Goal: Task Accomplishment & Management: Manage account settings

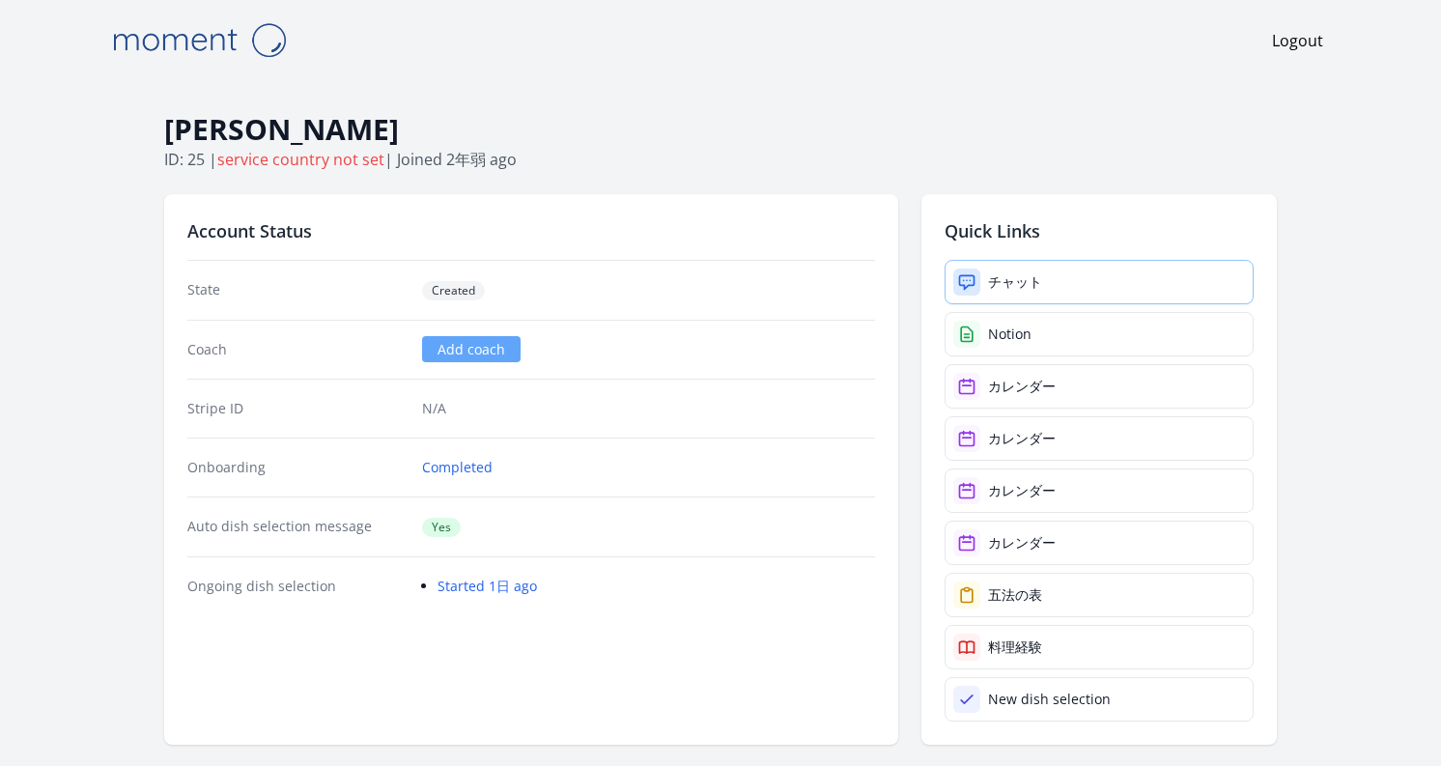
click at [1033, 280] on div "チャット" at bounding box center [1015, 281] width 54 height 19
click at [1053, 282] on link "チャット" at bounding box center [1099, 282] width 309 height 44
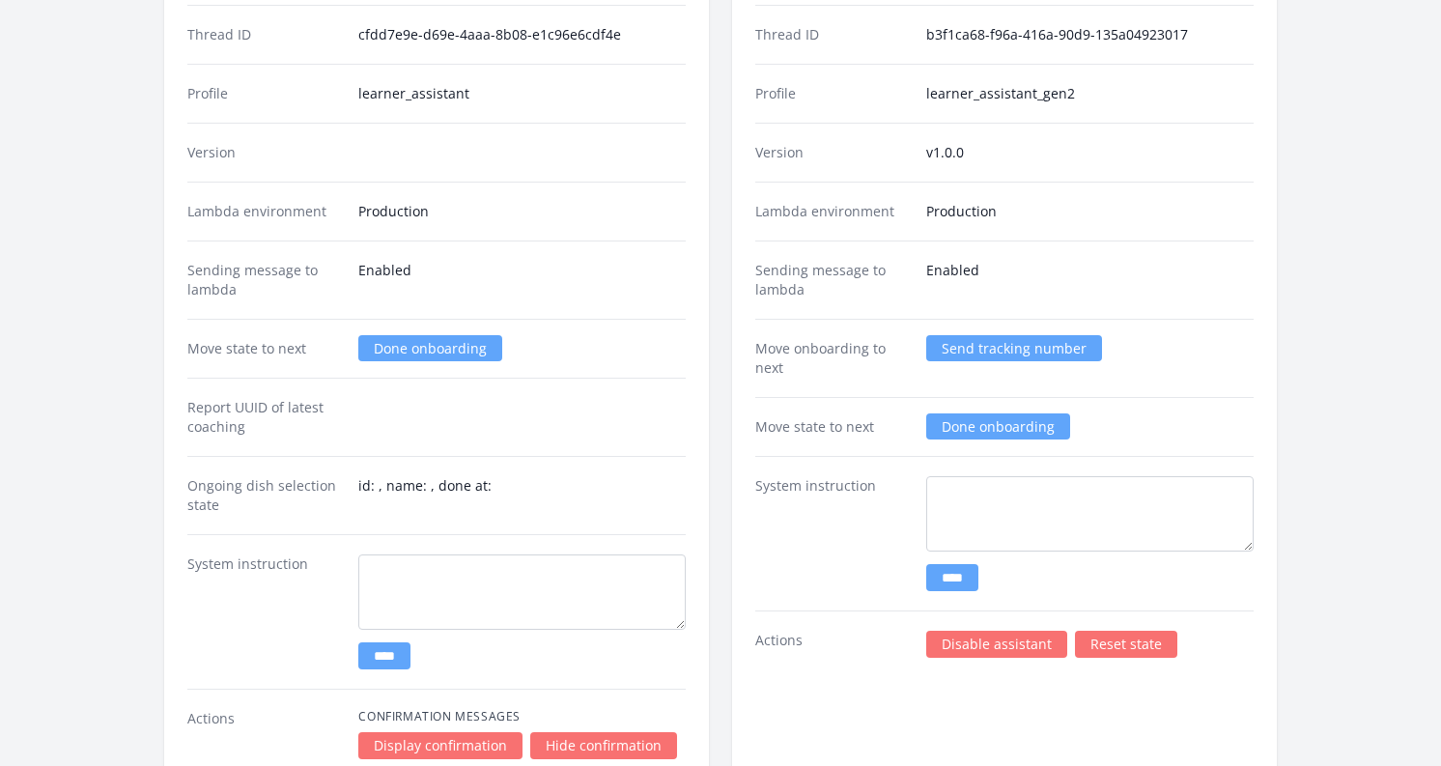
scroll to position [2455, 0]
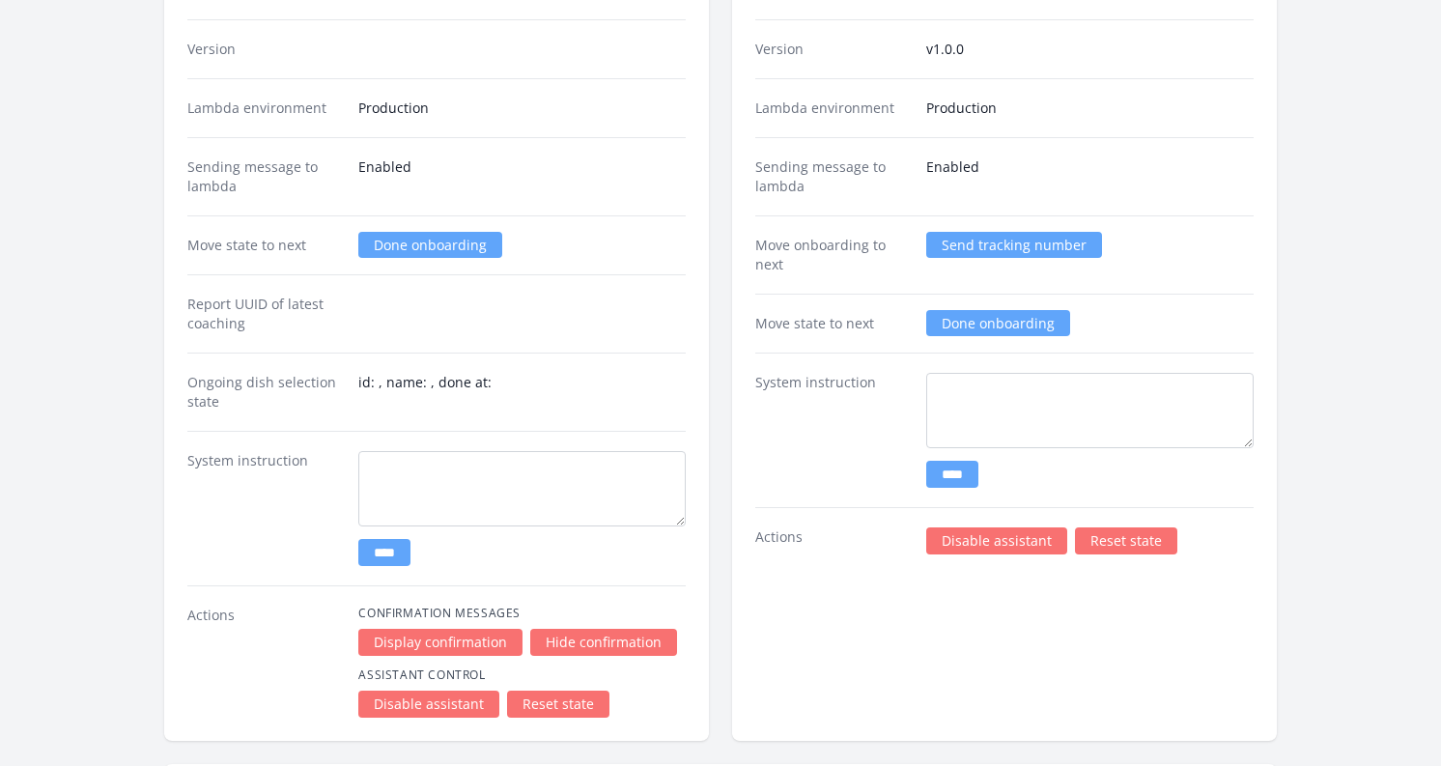
click at [968, 320] on link "Done onboarding" at bounding box center [998, 323] width 144 height 26
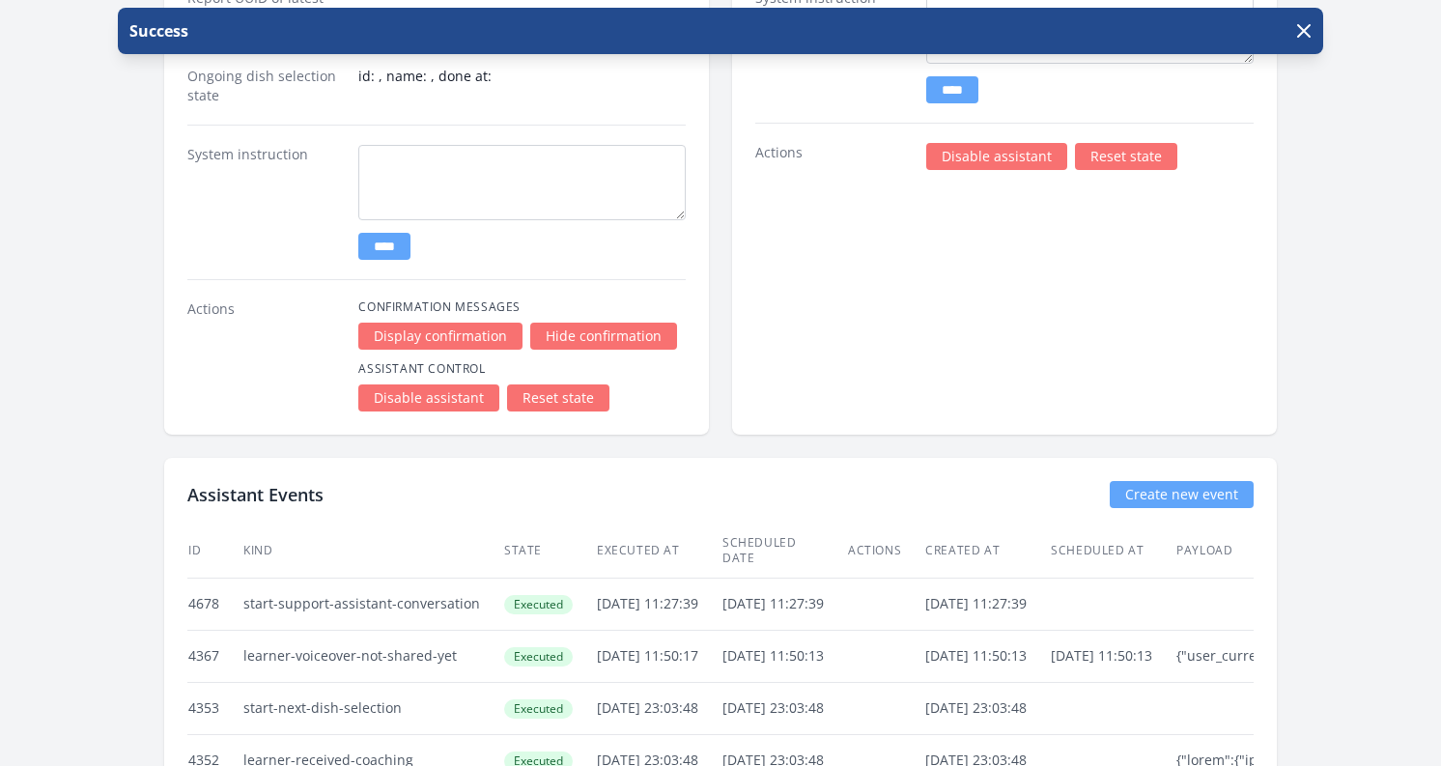
scroll to position [2616, 0]
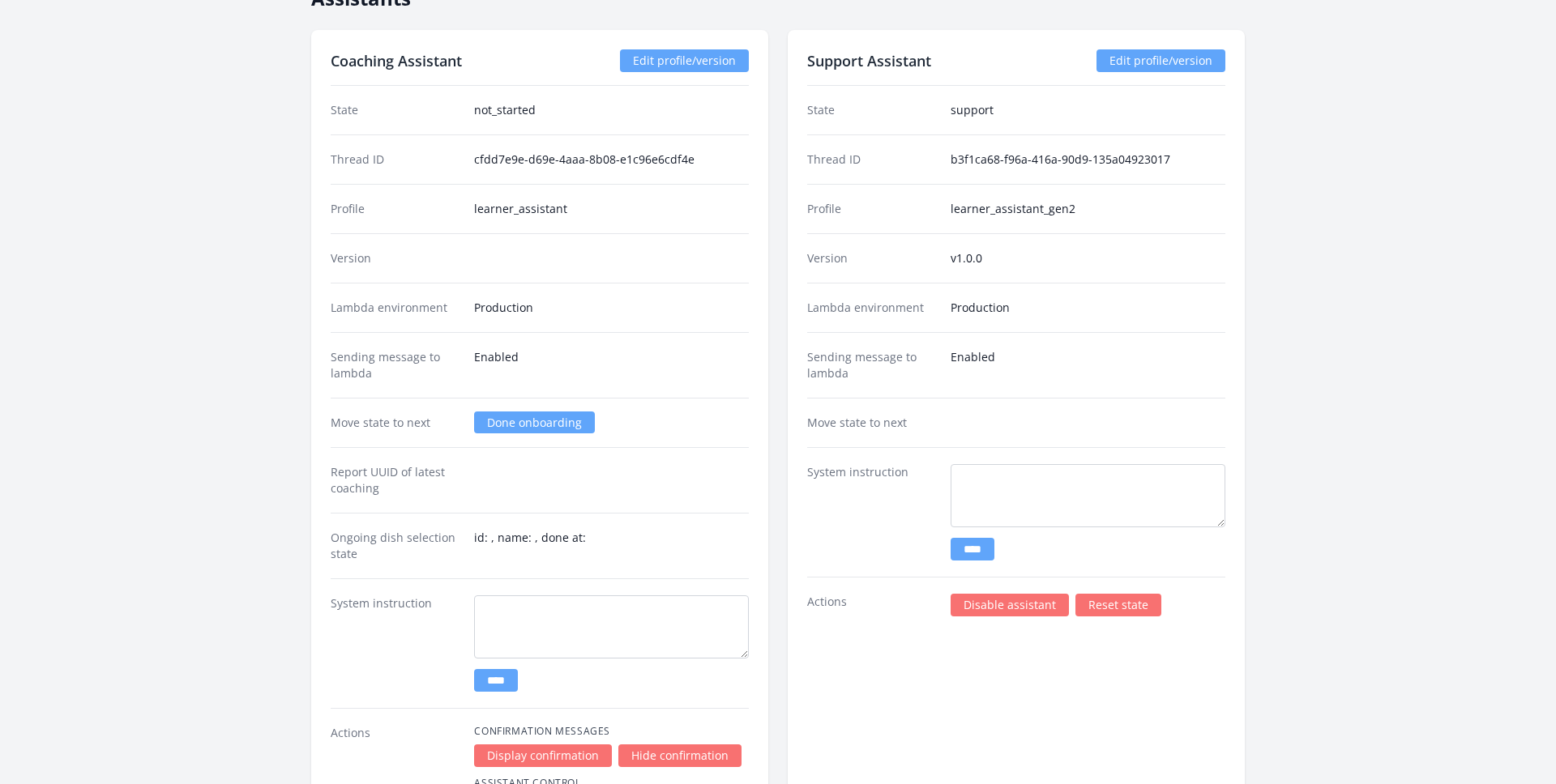
scroll to position [1558, 0]
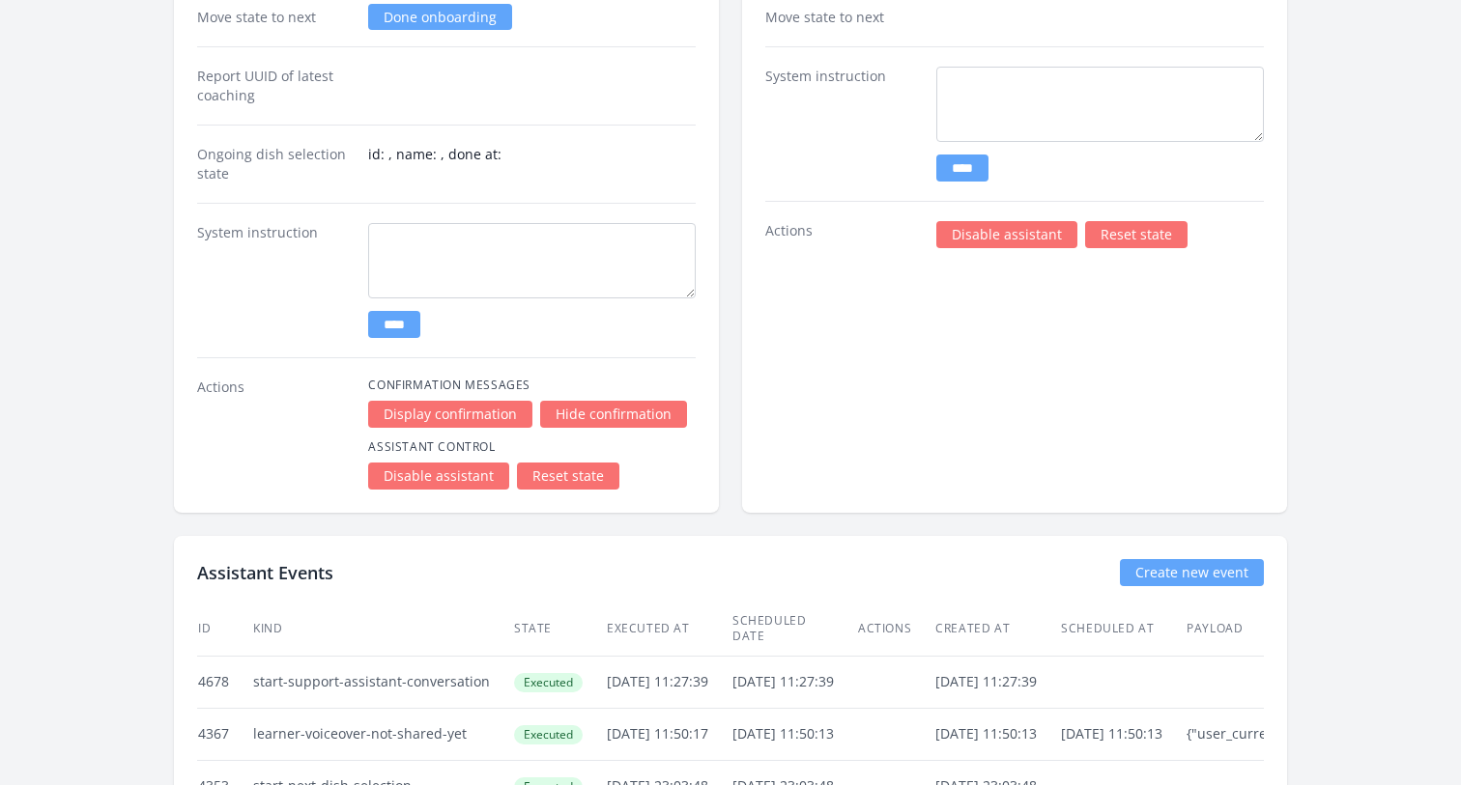
scroll to position [2393, 0]
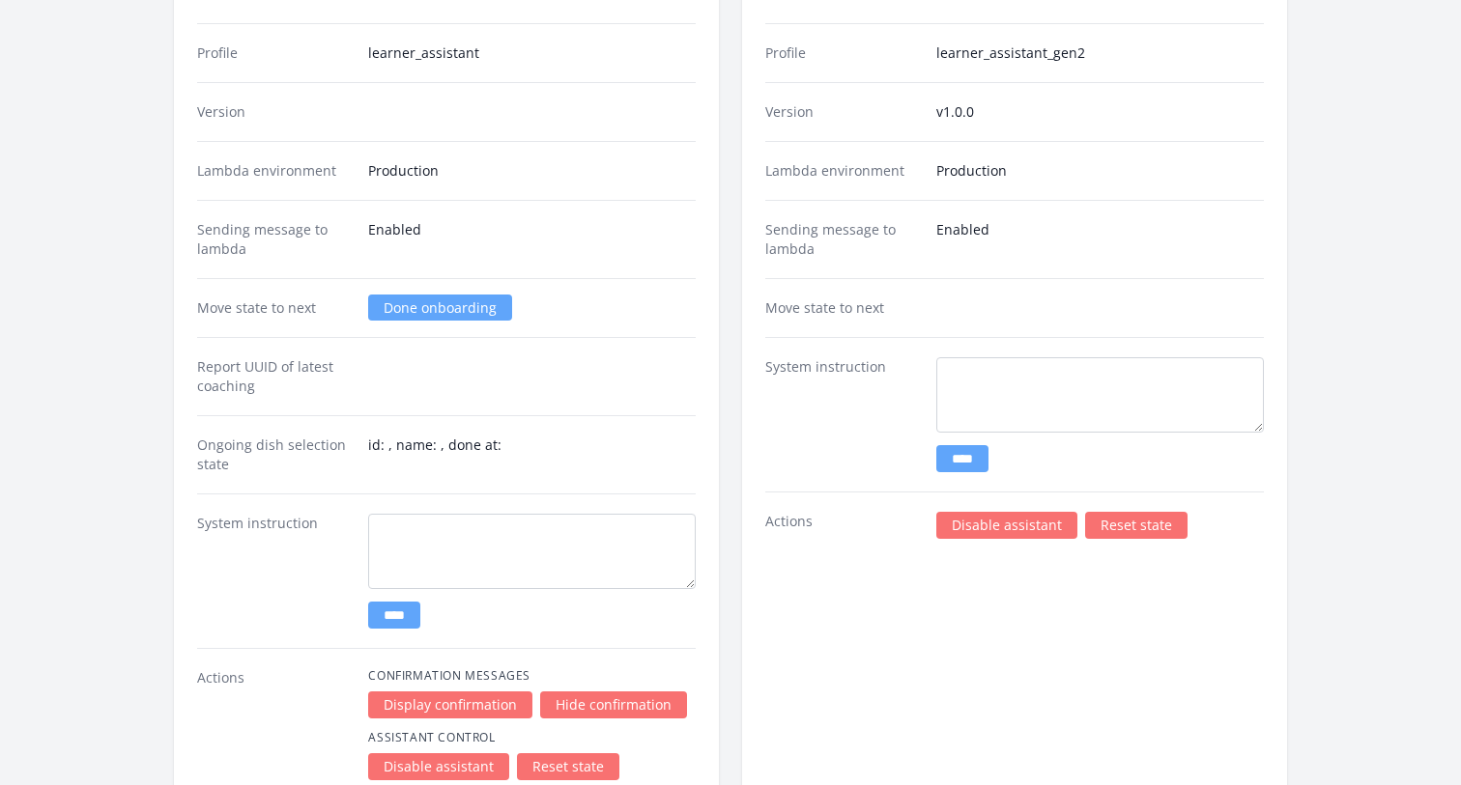
click at [1151, 524] on link "Reset state" at bounding box center [1136, 525] width 102 height 27
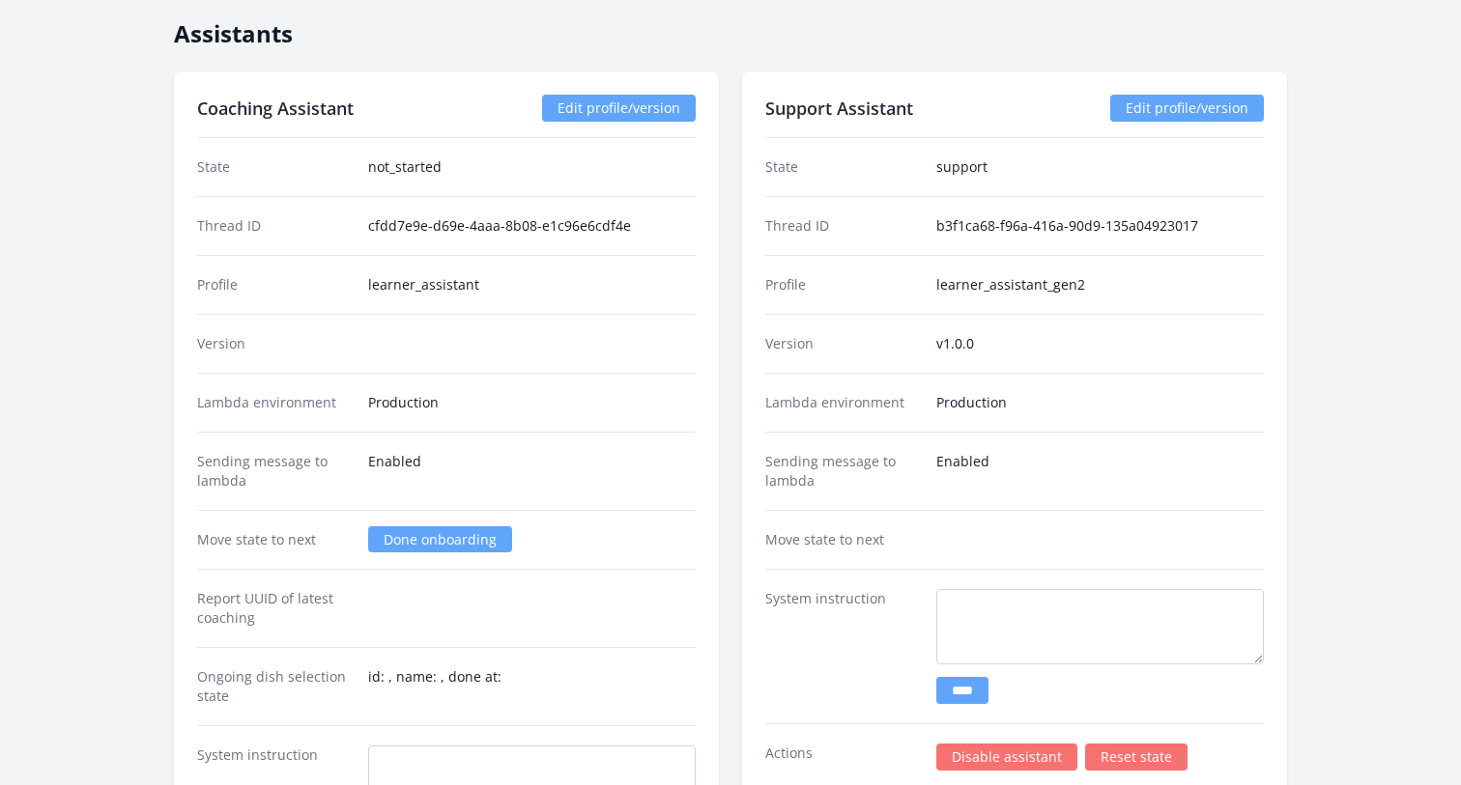
scroll to position [2202, 0]
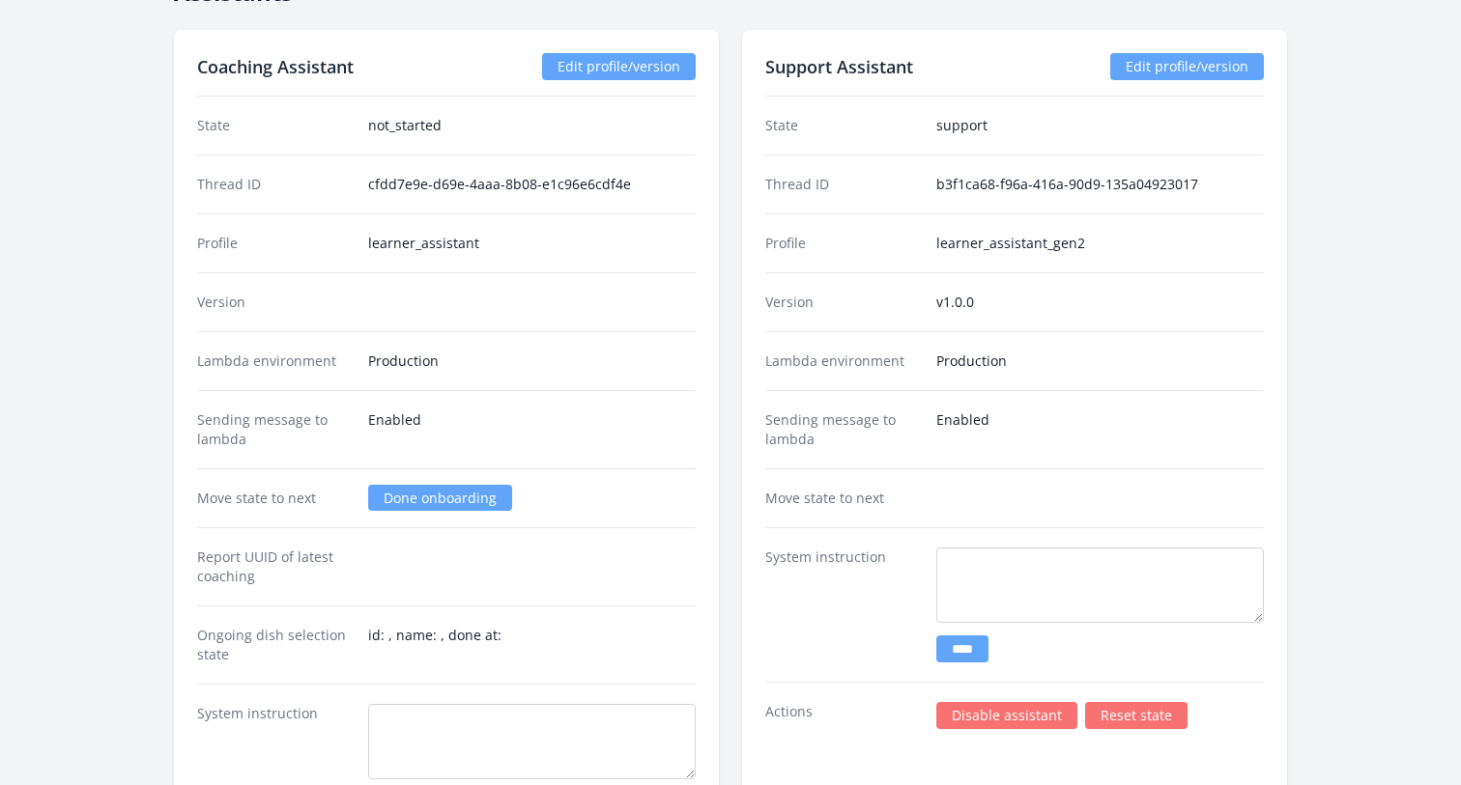
click at [1154, 713] on link "Reset state" at bounding box center [1136, 715] width 102 height 27
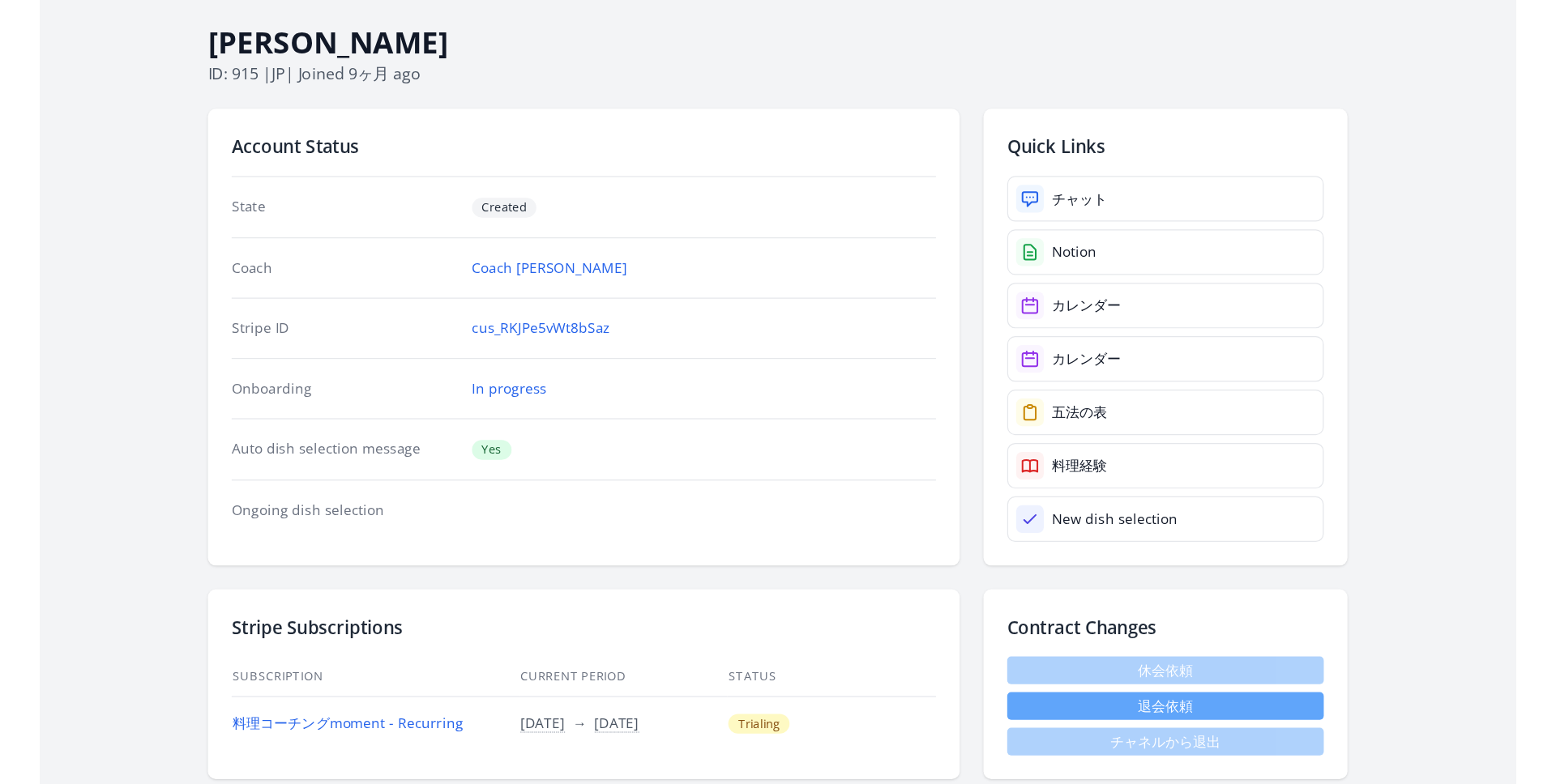
scroll to position [86, 0]
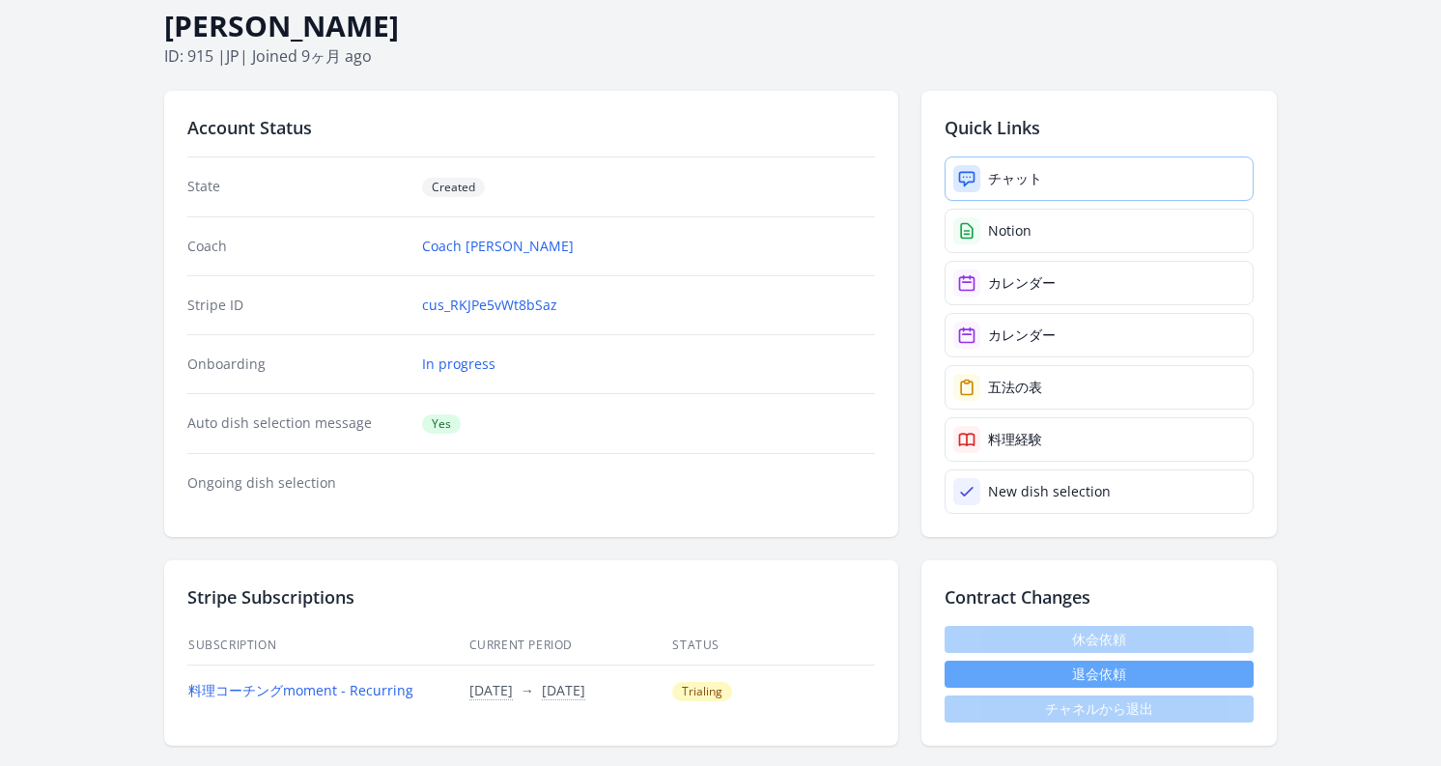
click at [1080, 186] on link "チャット" at bounding box center [1099, 178] width 309 height 44
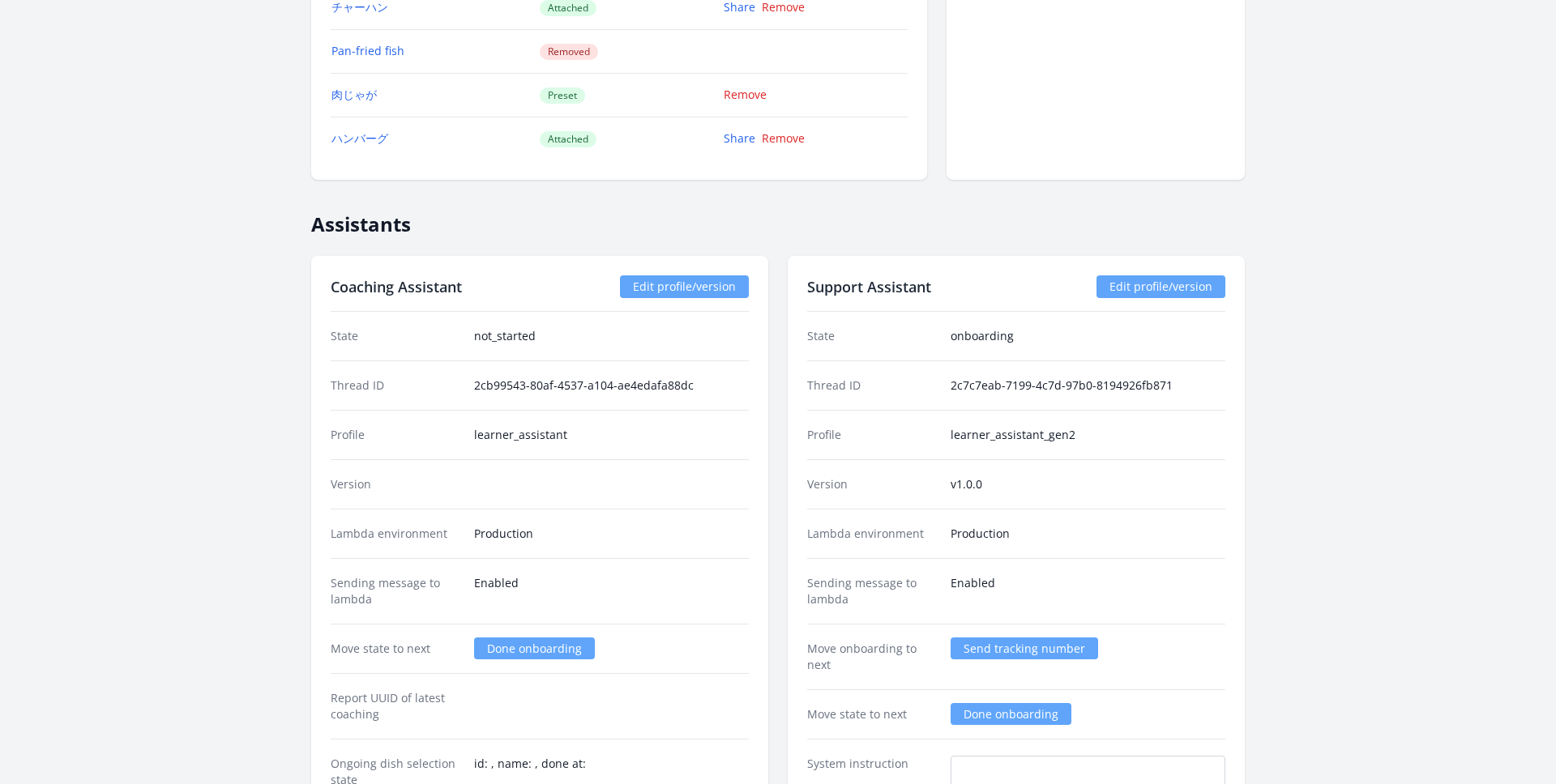
scroll to position [1998, 0]
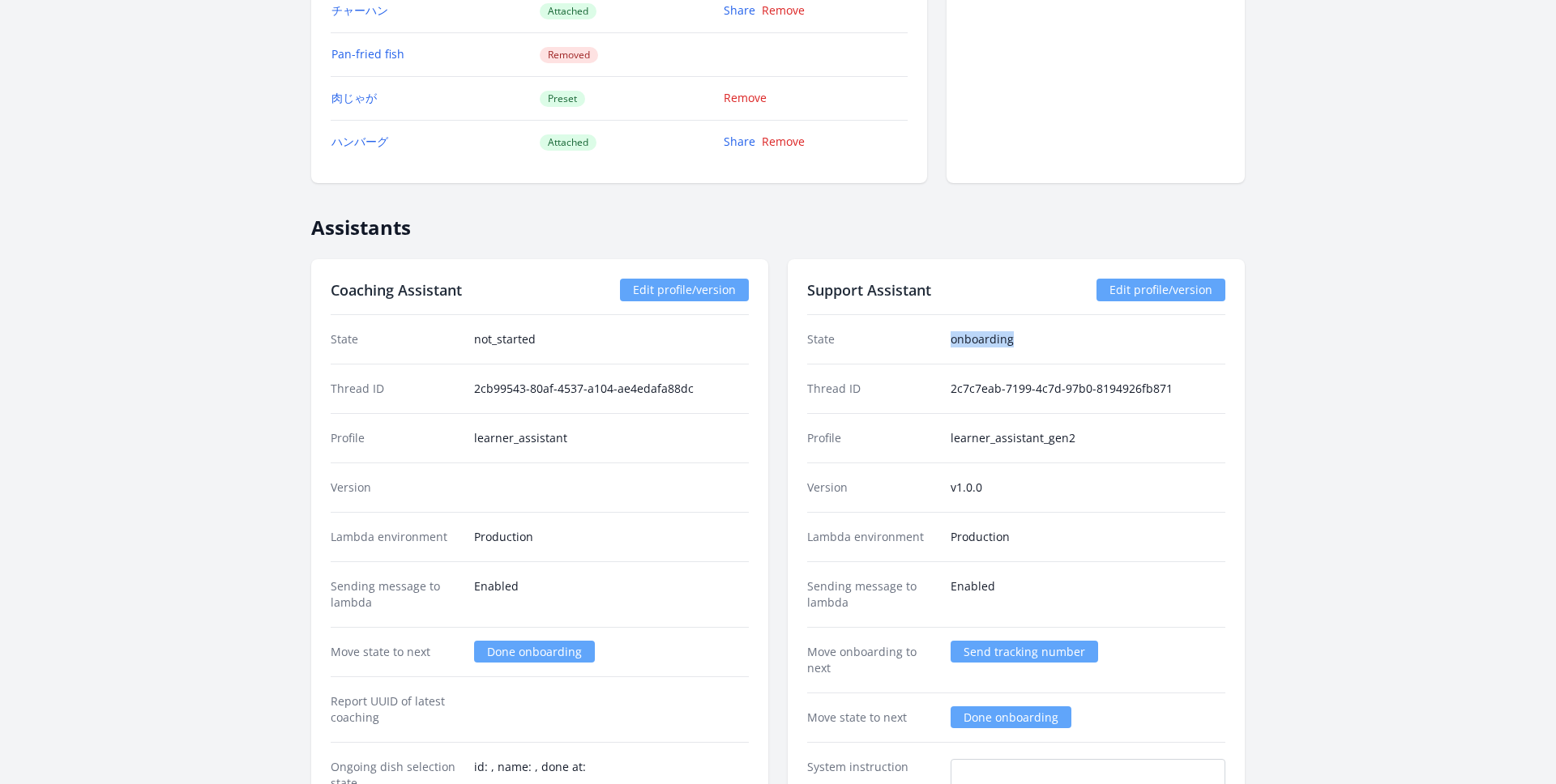
drag, startPoint x: 1033, startPoint y: 337, endPoint x: 908, endPoint y: 337, distance: 125.0
click at [908, 337] on div "State onboarding" at bounding box center [1016, 340] width 418 height 49
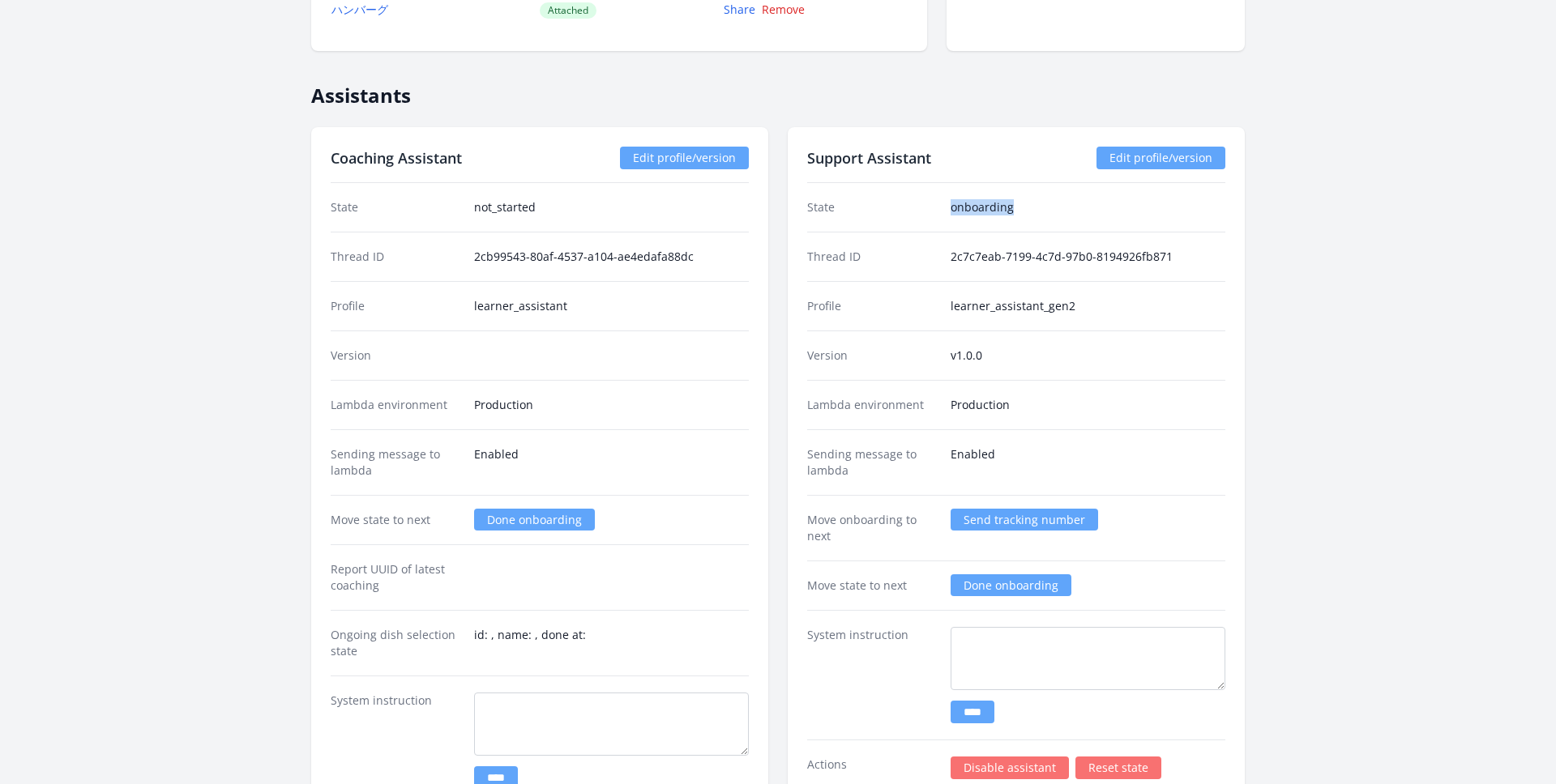
scroll to position [2131, 0]
click at [970, 193] on div "State onboarding" at bounding box center [1016, 206] width 418 height 49
drag, startPoint x: 950, startPoint y: 202, endPoint x: 1044, endPoint y: 202, distance: 94.0
click at [1044, 202] on dd "onboarding" at bounding box center [1087, 206] width 274 height 16
click at [1120, 475] on dd "Enabled" at bounding box center [1087, 461] width 274 height 33
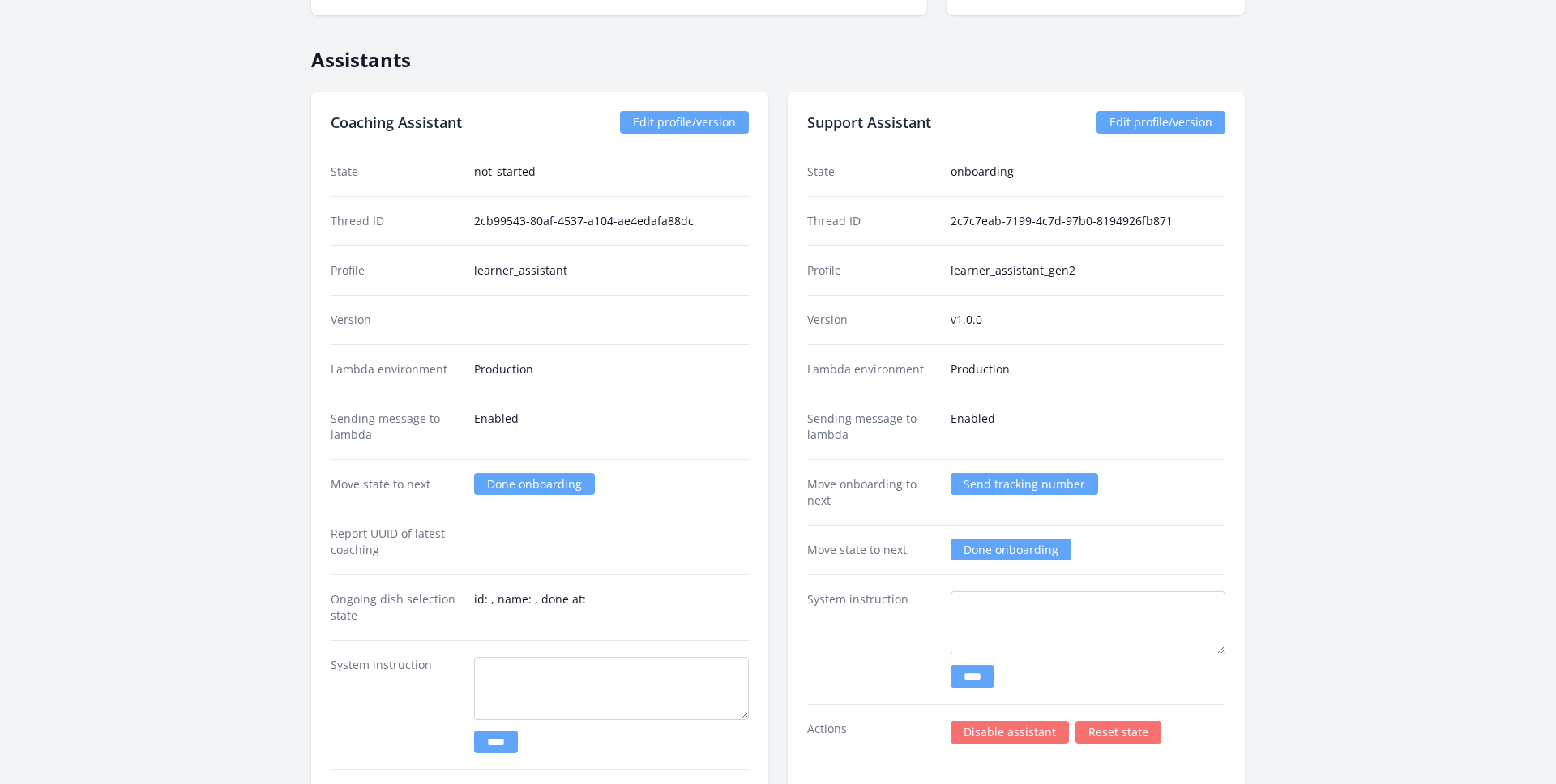
scroll to position [2175, 0]
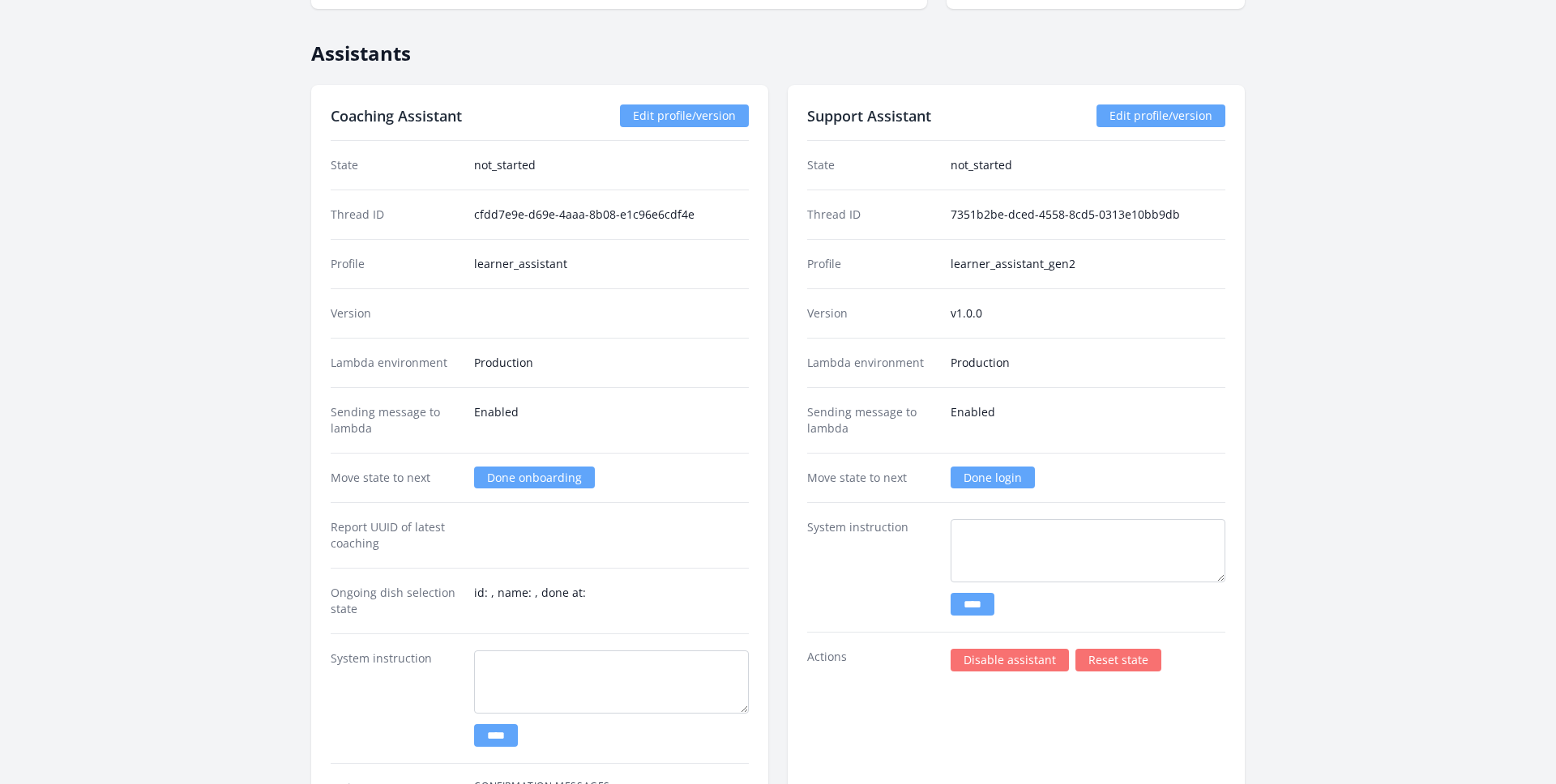
scroll to position [1784, 0]
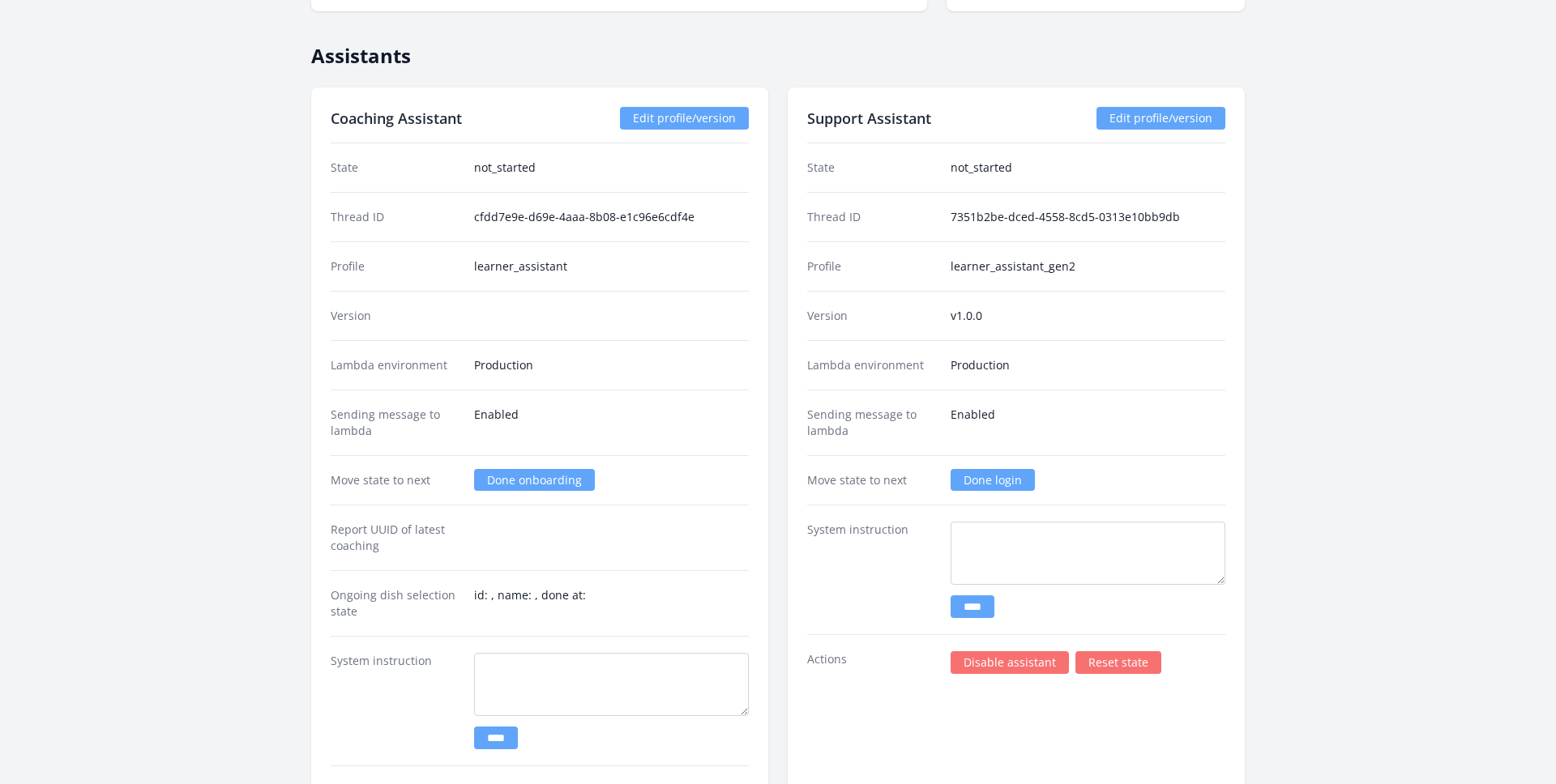
click at [981, 485] on link "Done login" at bounding box center [992, 480] width 84 height 22
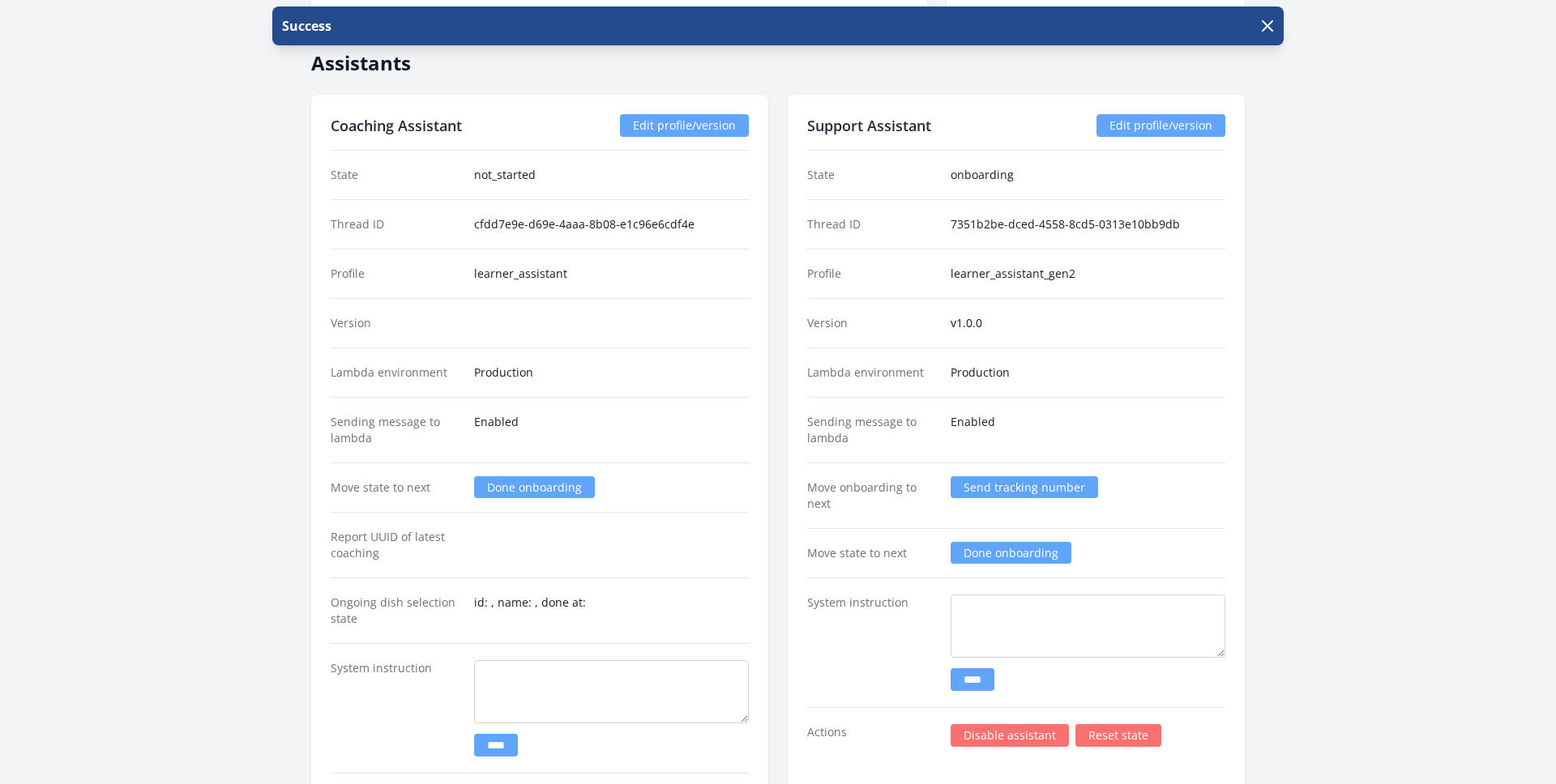
scroll to position [1776, 0]
click at [973, 549] on link "Done onboarding" at bounding box center [1011, 553] width 121 height 22
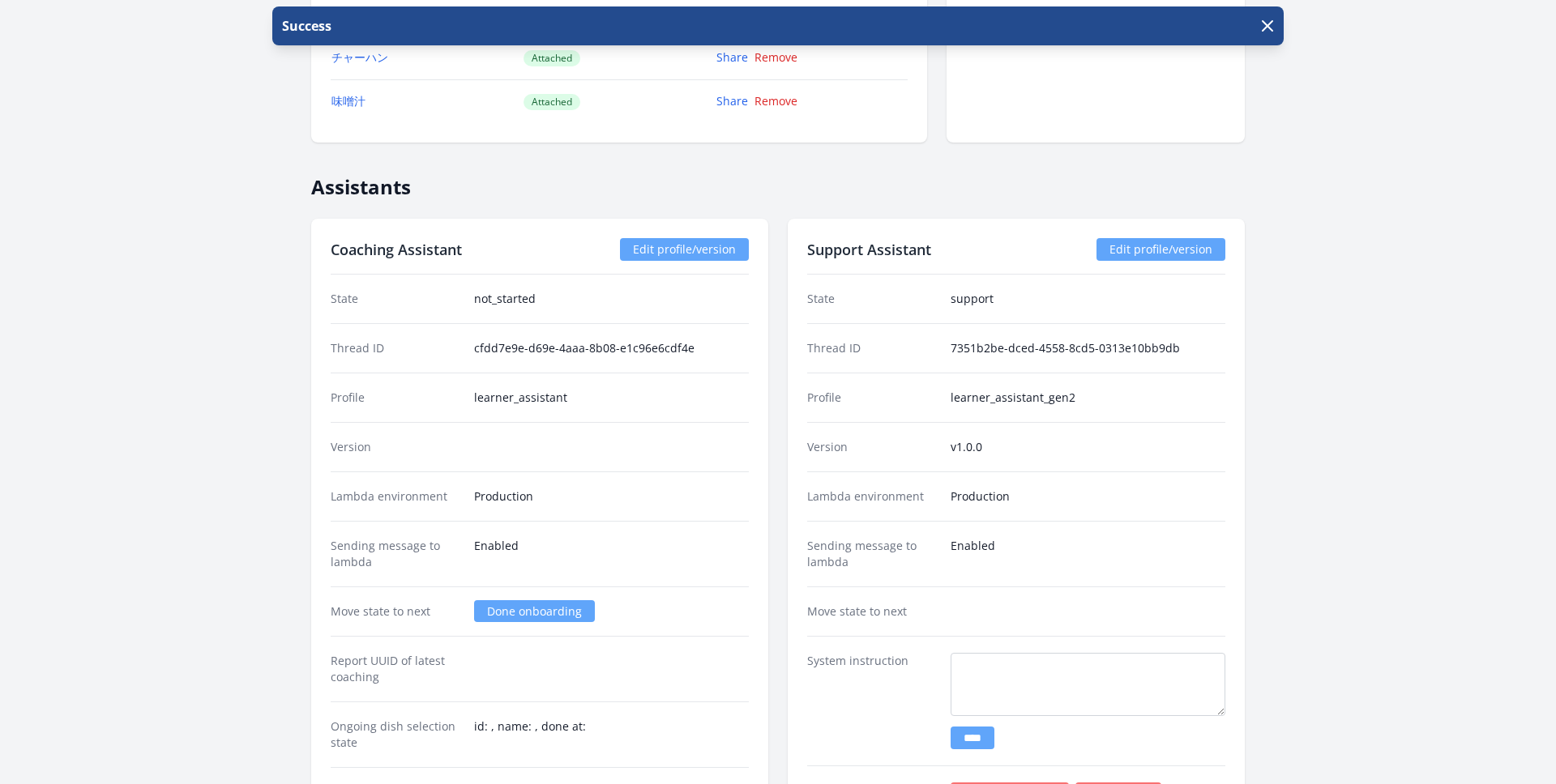
scroll to position [1652, 0]
click at [981, 306] on dd "support" at bounding box center [1087, 300] width 274 height 16
drag, startPoint x: 996, startPoint y: 301, endPoint x: 937, endPoint y: 304, distance: 59.1
click at [937, 304] on div "State support" at bounding box center [1016, 300] width 418 height 49
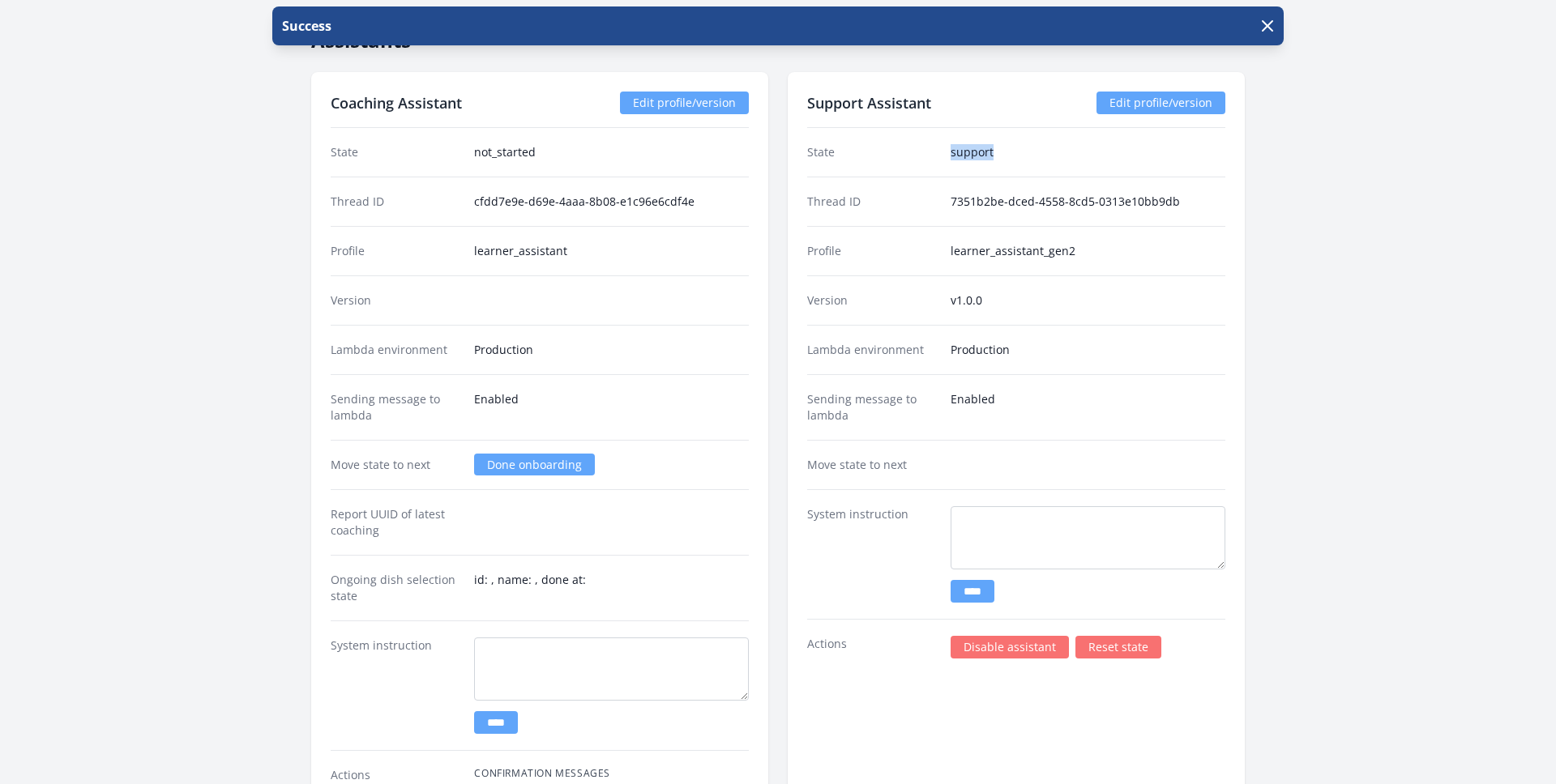
scroll to position [1794, 0]
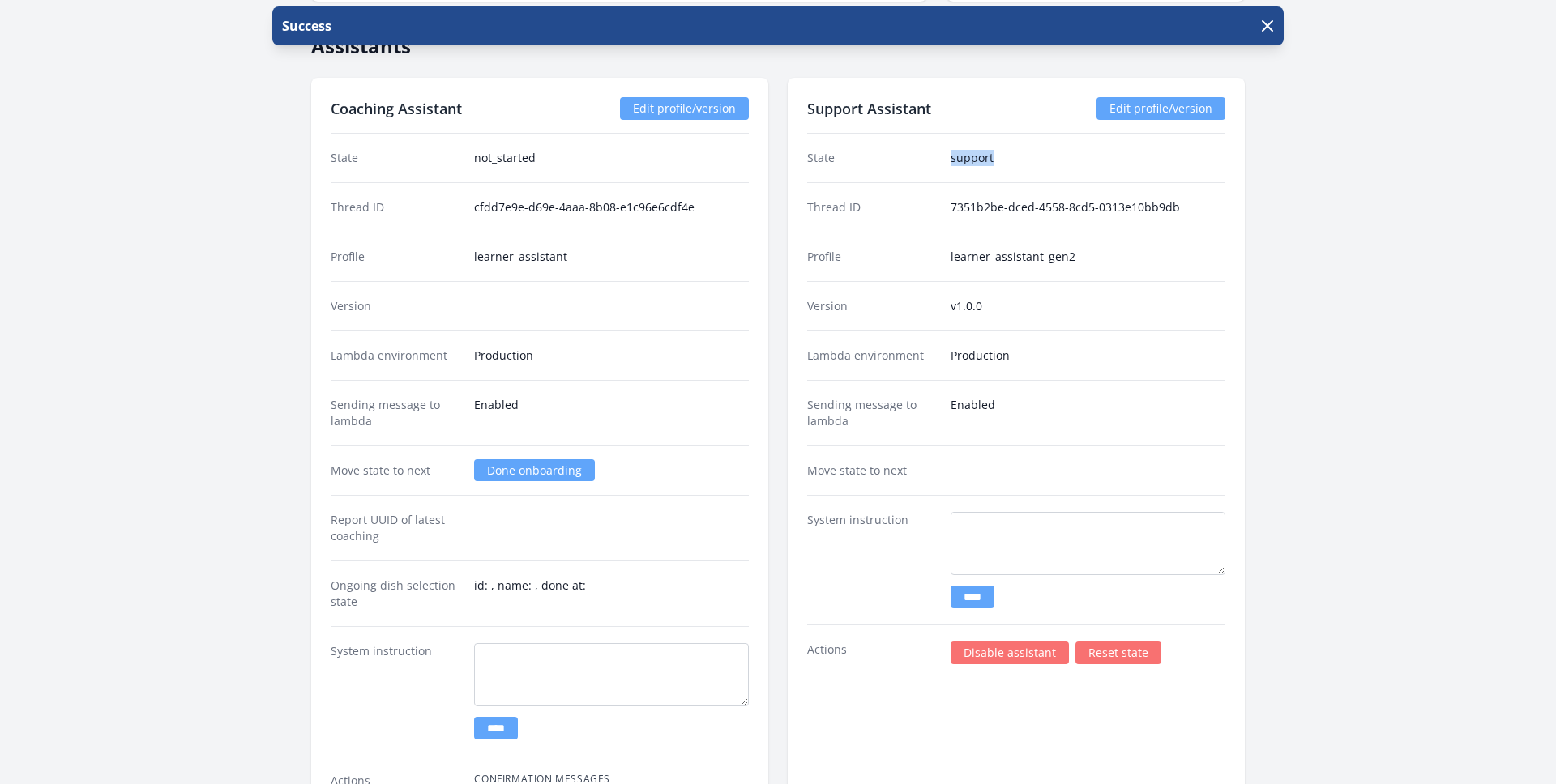
click at [1100, 654] on link "Reset state" at bounding box center [1118, 652] width 86 height 23
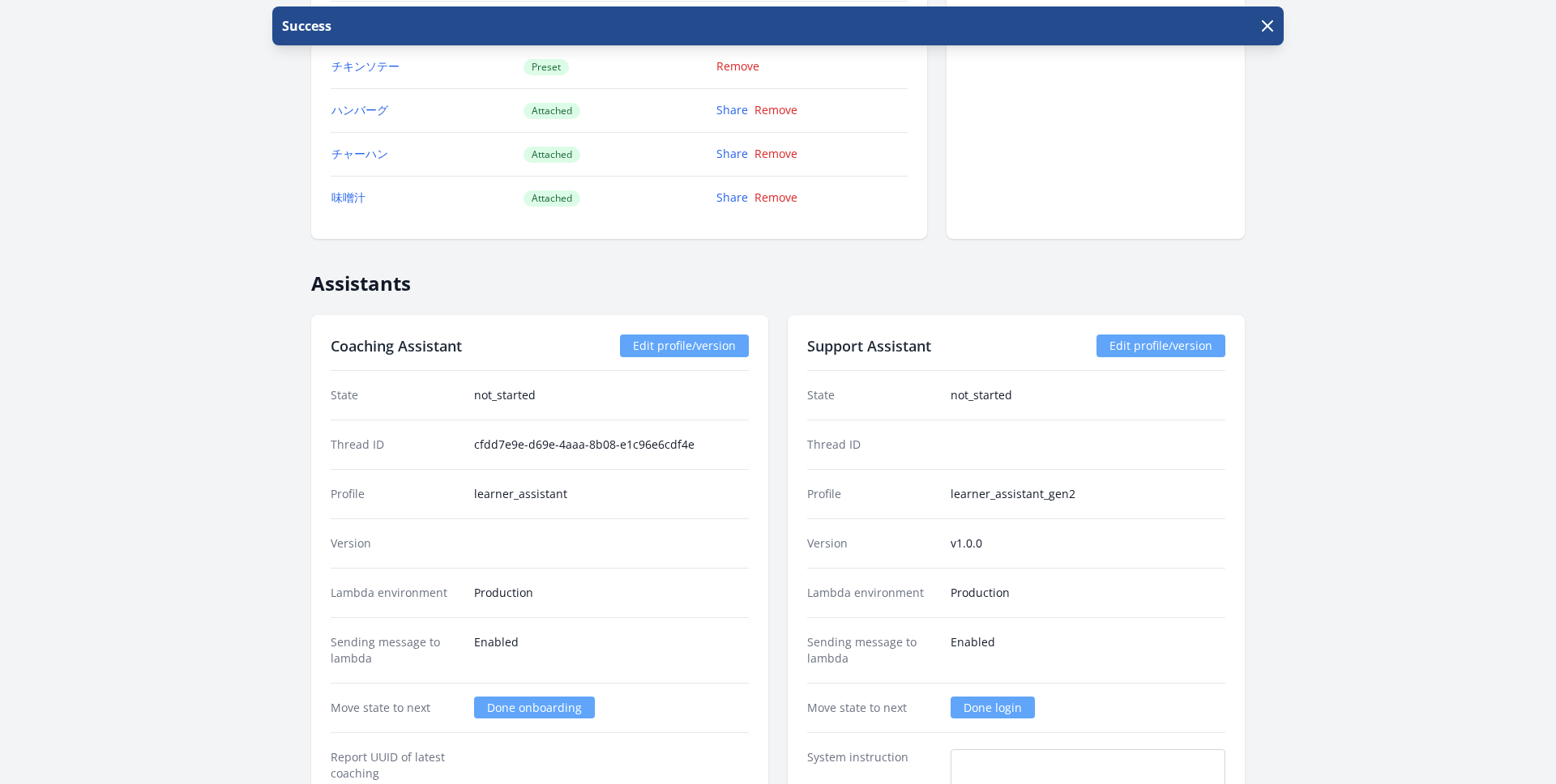
scroll to position [1680, 0]
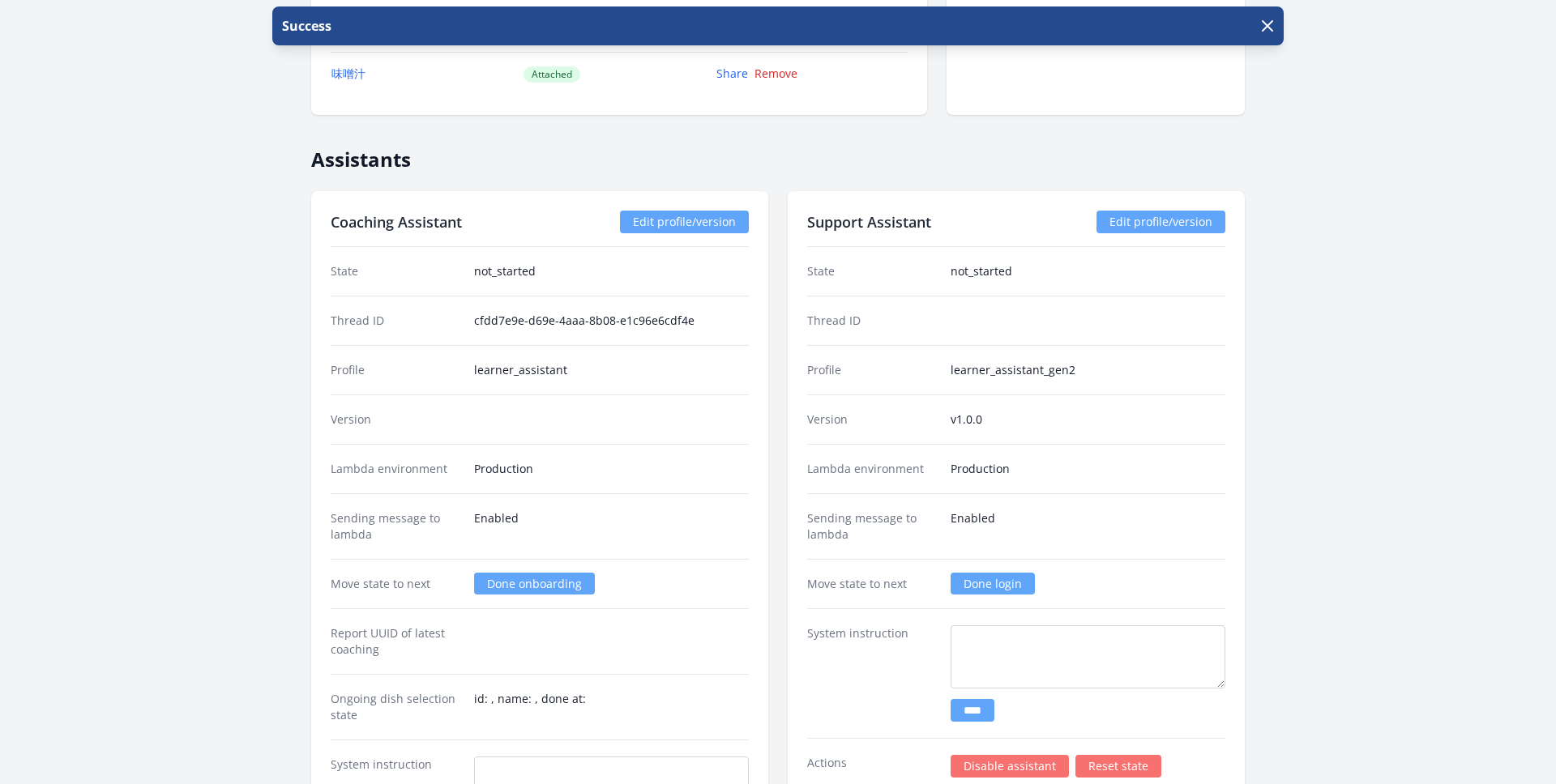
click at [982, 586] on link "Done login" at bounding box center [992, 584] width 84 height 22
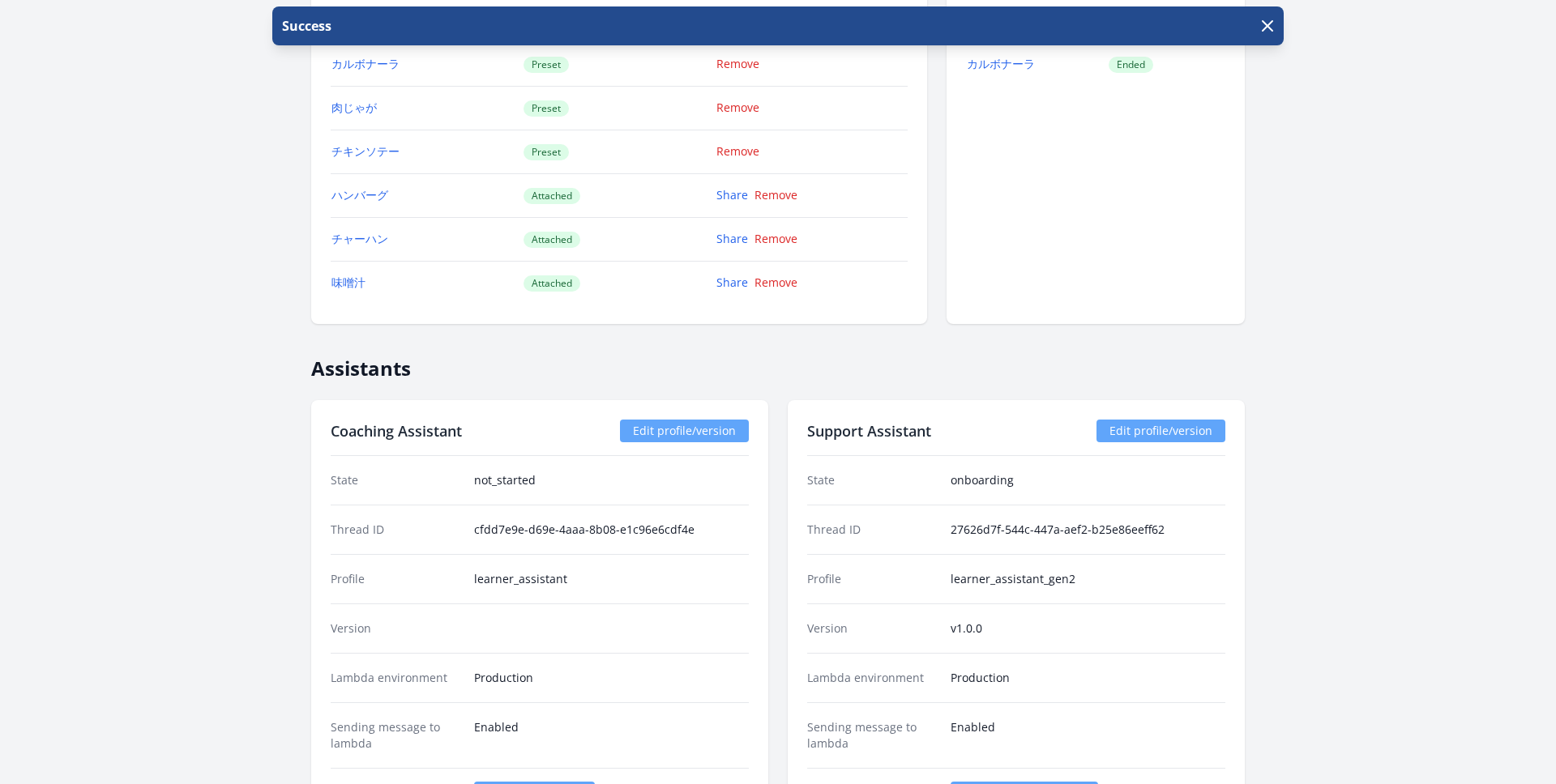
scroll to position [1472, 0]
drag, startPoint x: 1017, startPoint y: 481, endPoint x: 919, endPoint y: 481, distance: 98.0
click at [918, 481] on div "State onboarding" at bounding box center [1016, 480] width 418 height 49
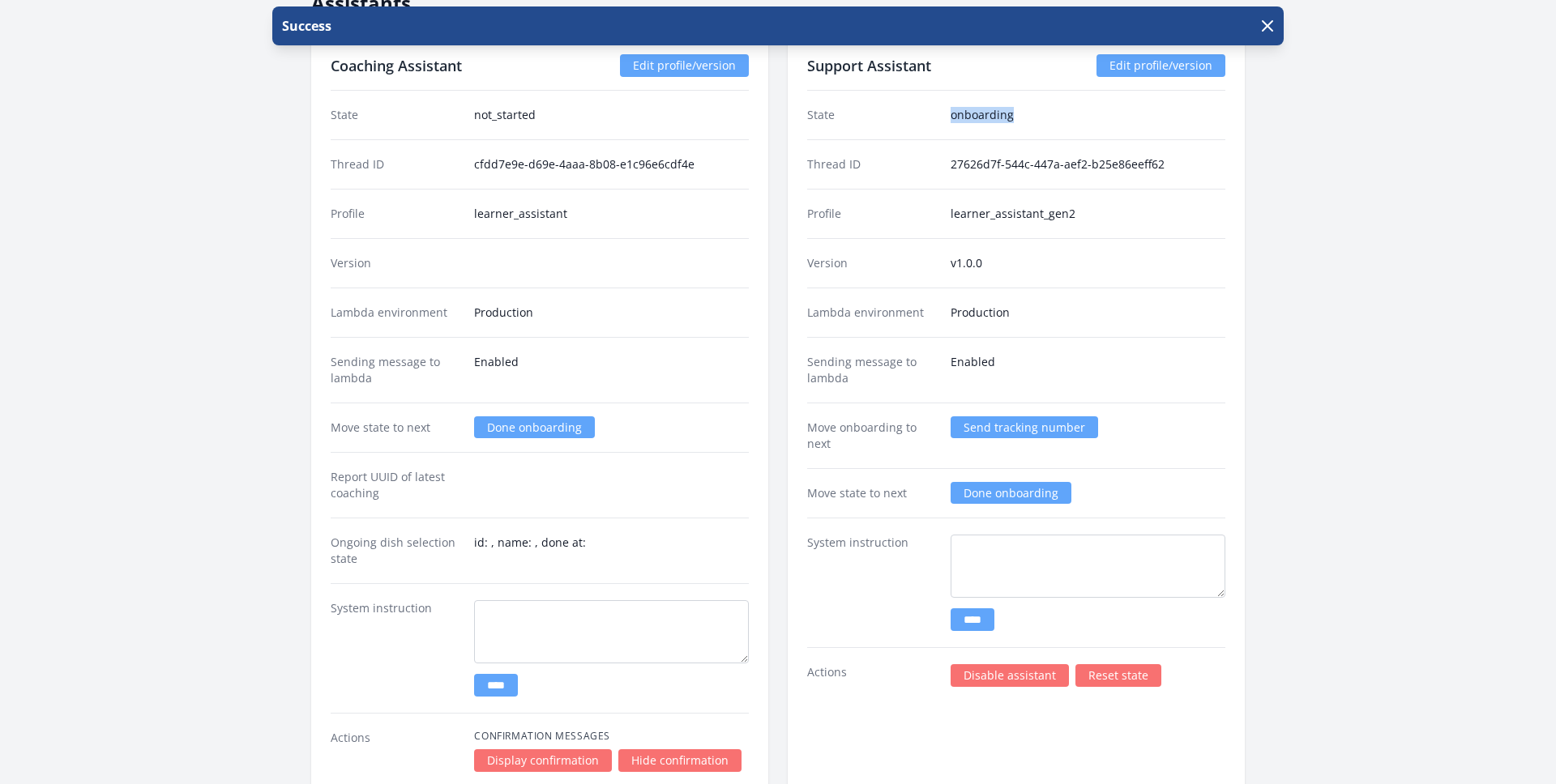
scroll to position [1786, 0]
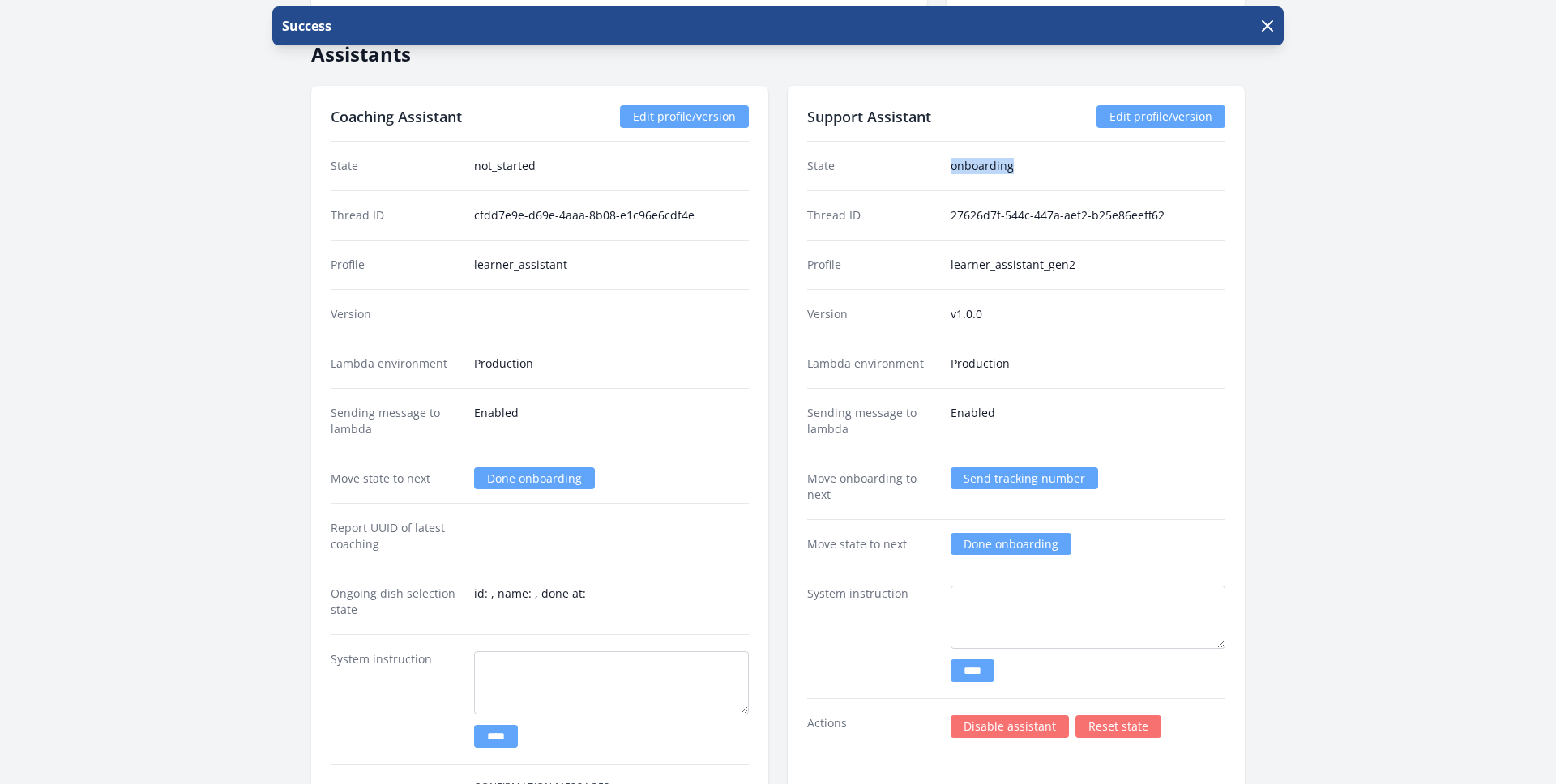
click at [997, 545] on link "Done onboarding" at bounding box center [1011, 544] width 121 height 22
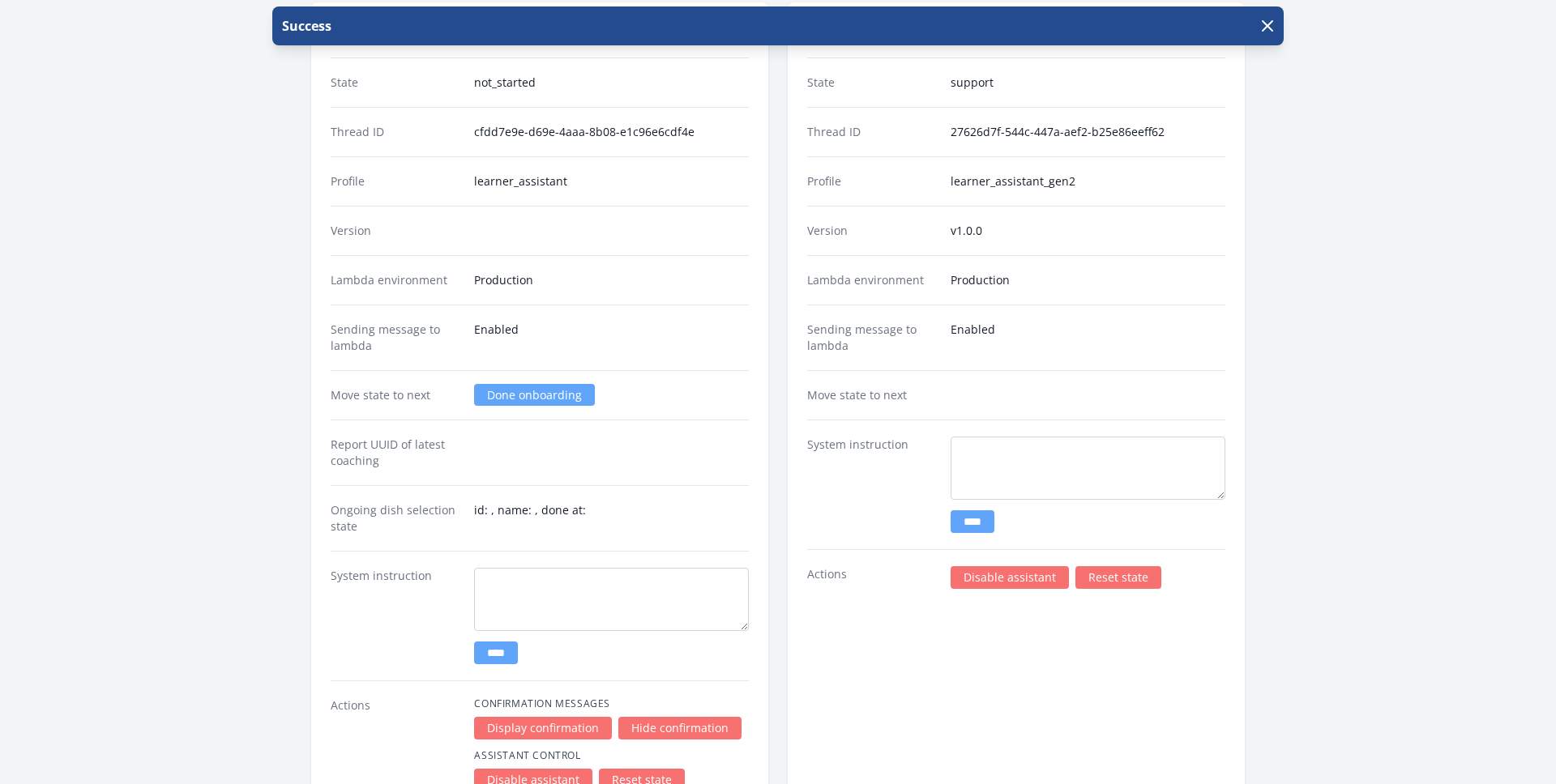
scroll to position [1623, 0]
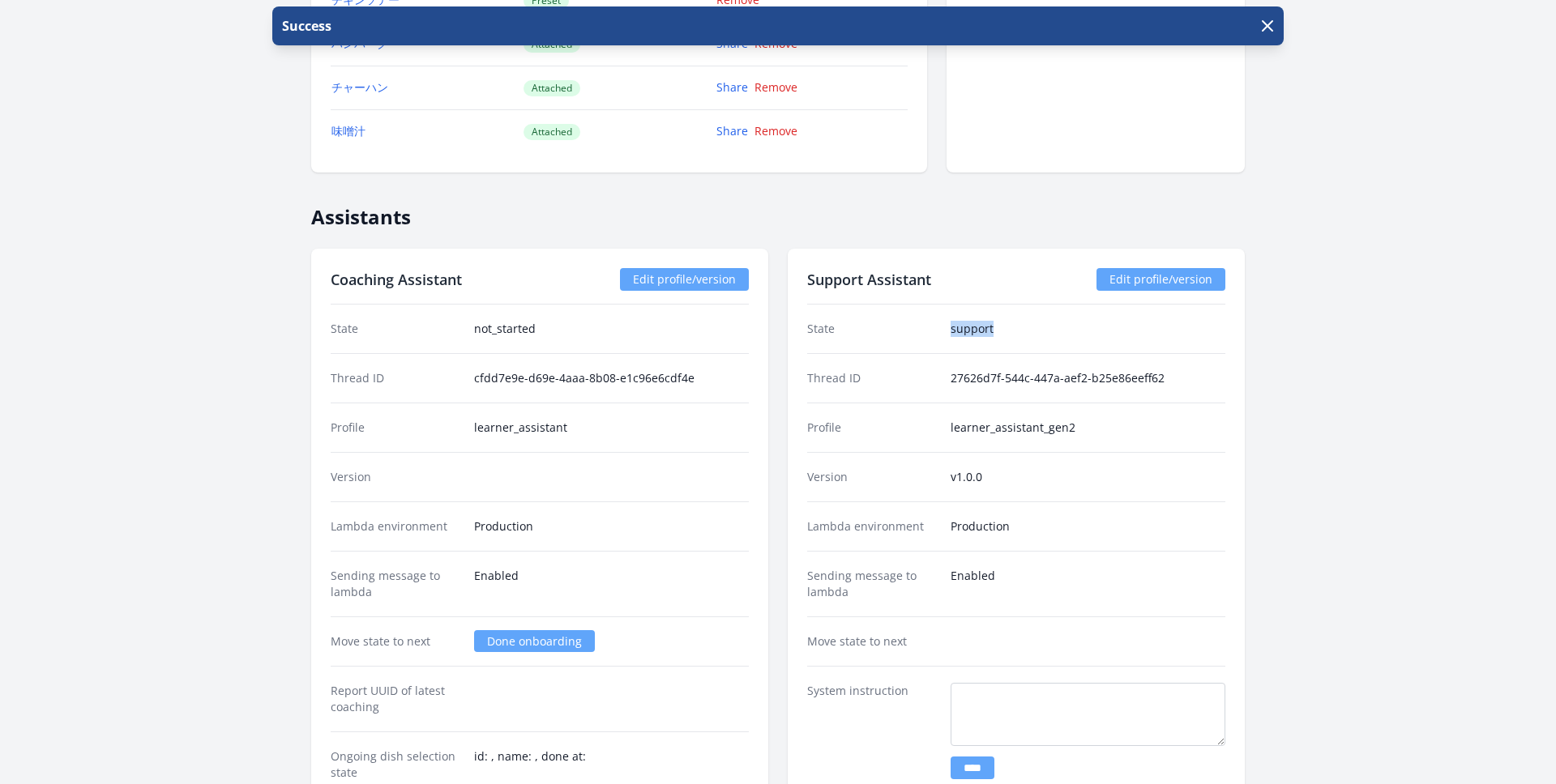
drag, startPoint x: 995, startPoint y: 328, endPoint x: 929, endPoint y: 330, distance: 66.0
click at [929, 330] on div "State support" at bounding box center [1016, 329] width 418 height 49
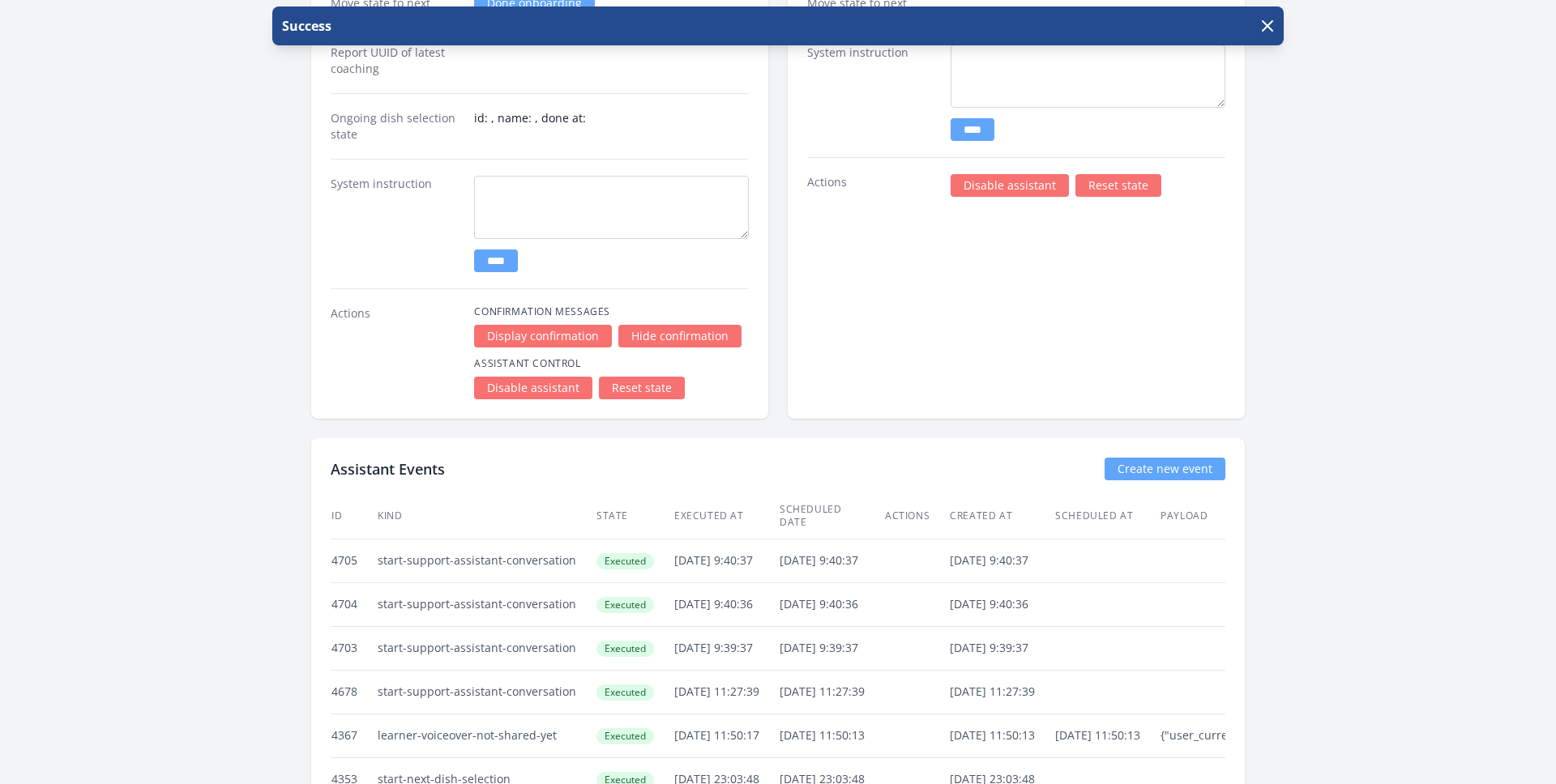
scroll to position [2231, 0]
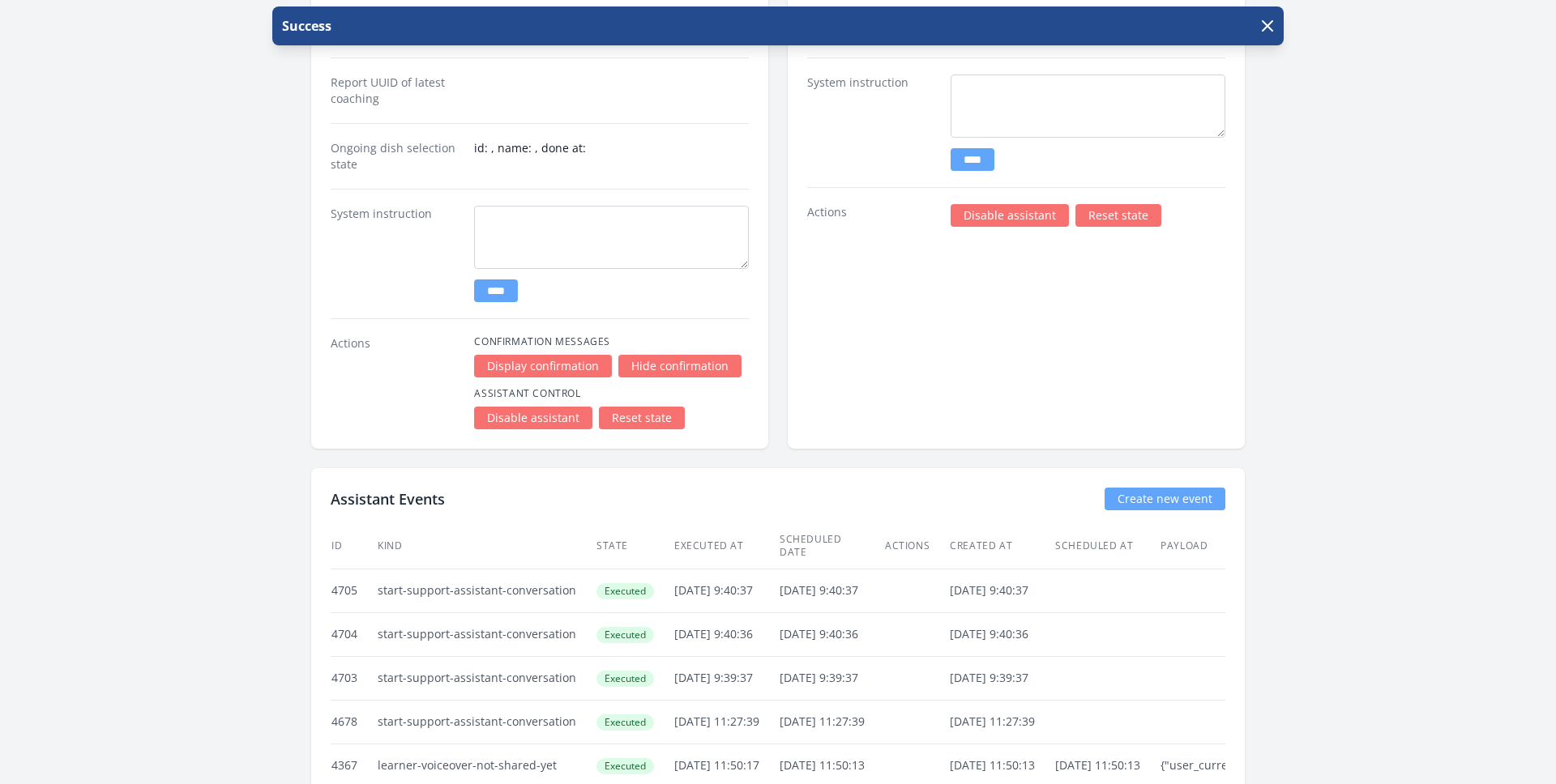
click at [1116, 214] on link "Reset state" at bounding box center [1118, 215] width 86 height 23
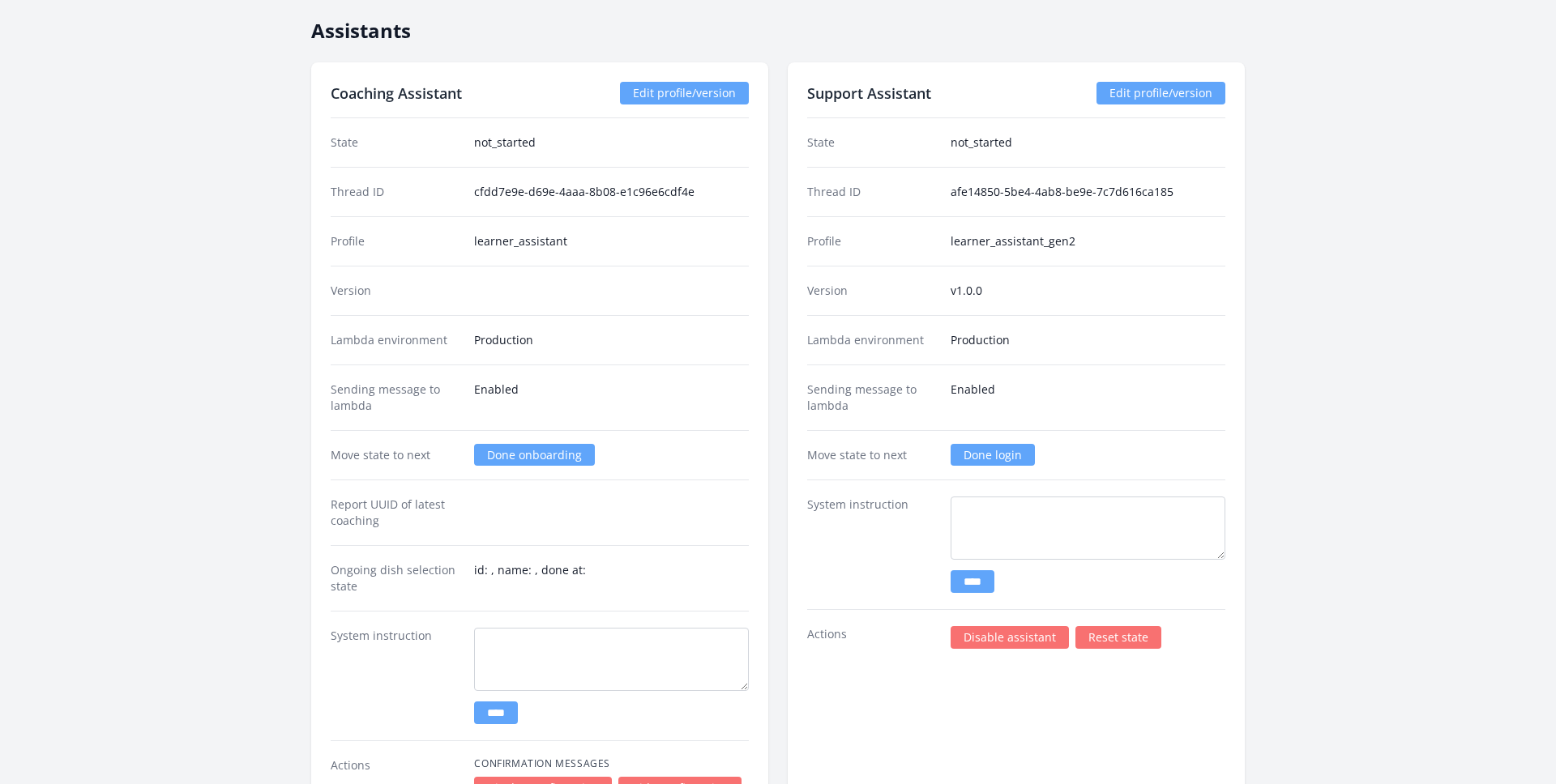
scroll to position [1847, 0]
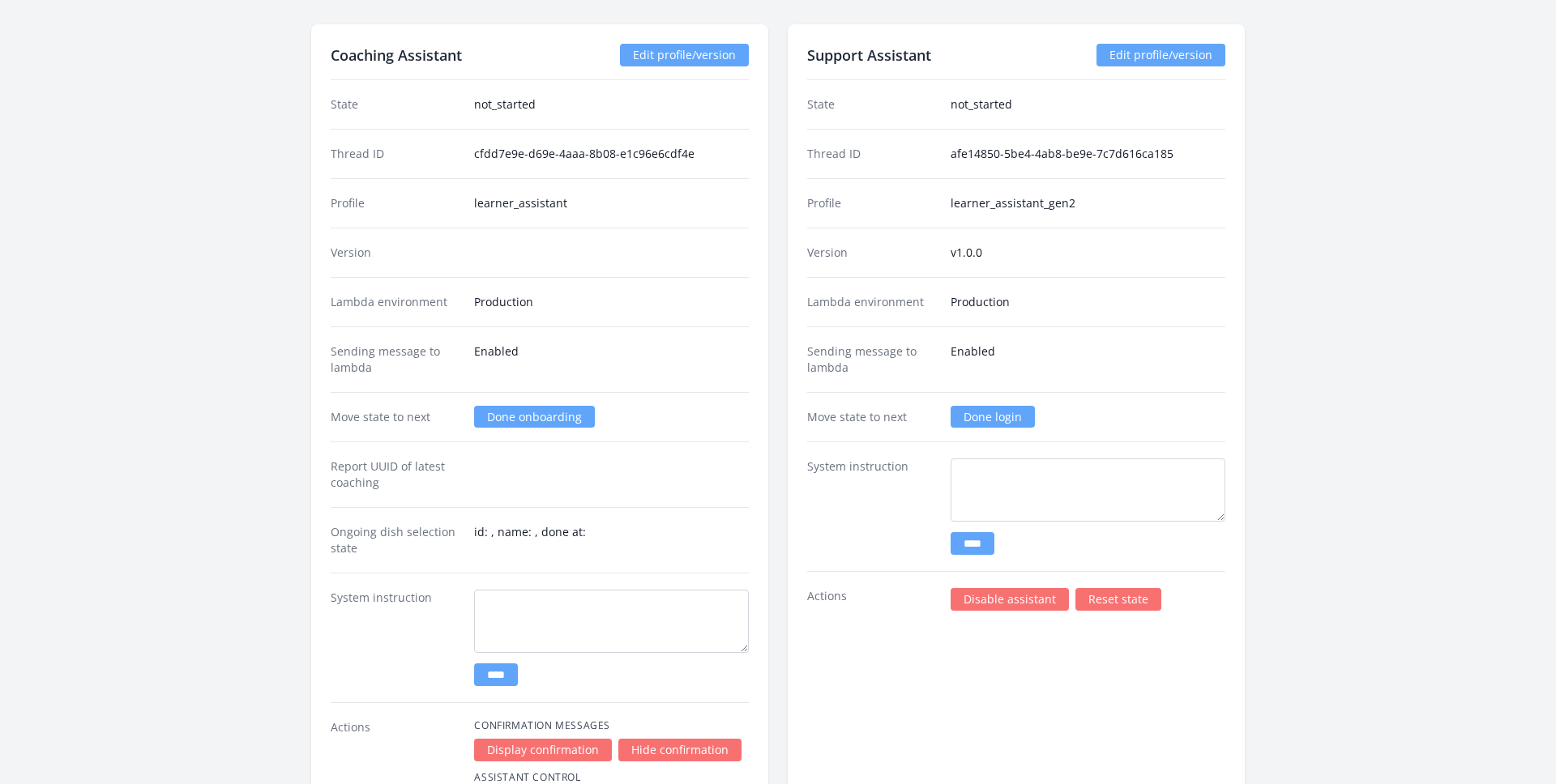
click at [996, 409] on link "Done login" at bounding box center [992, 417] width 84 height 22
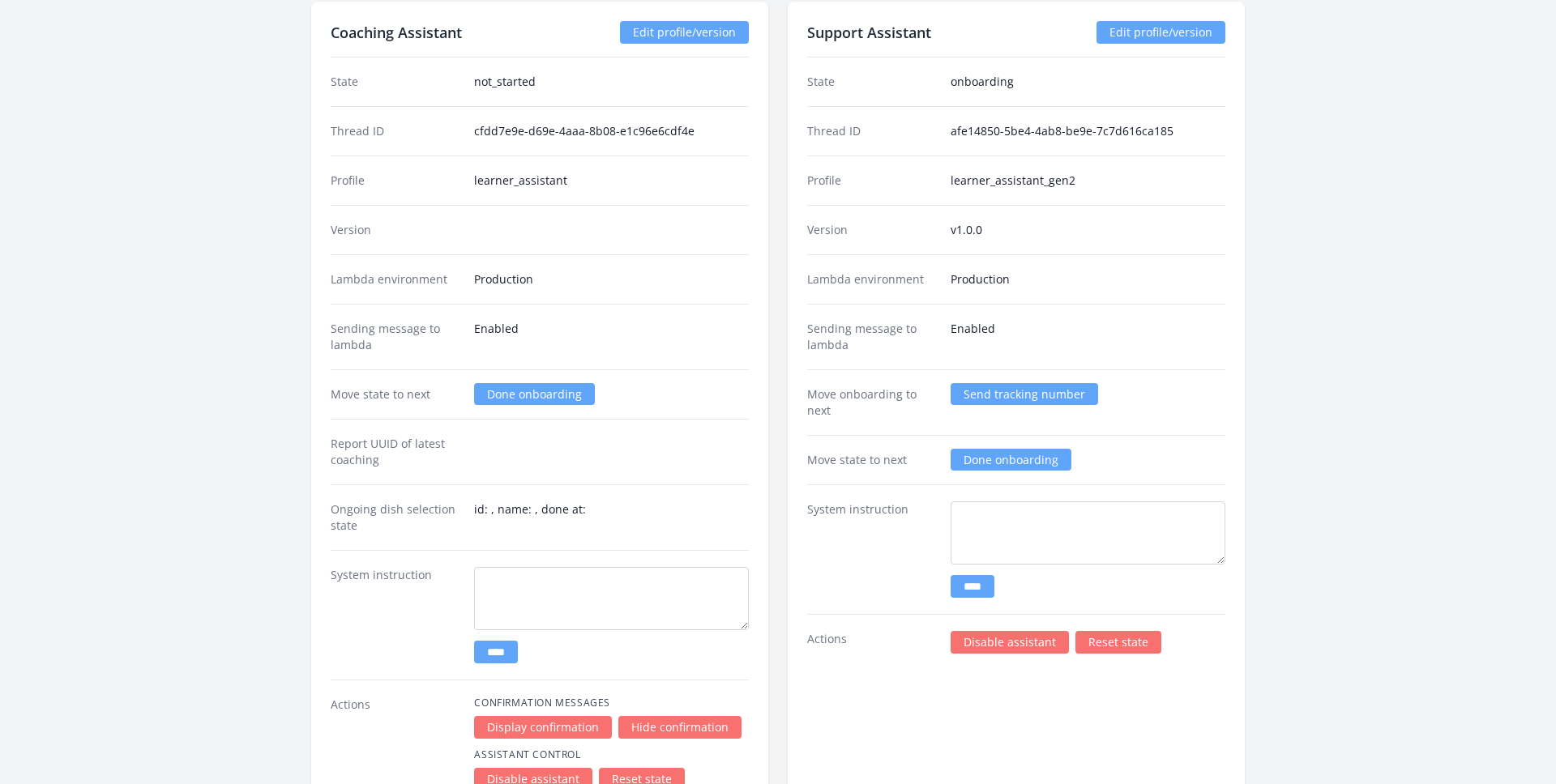
scroll to position [1789, 0]
